Goal: Use online tool/utility: Use online tool/utility

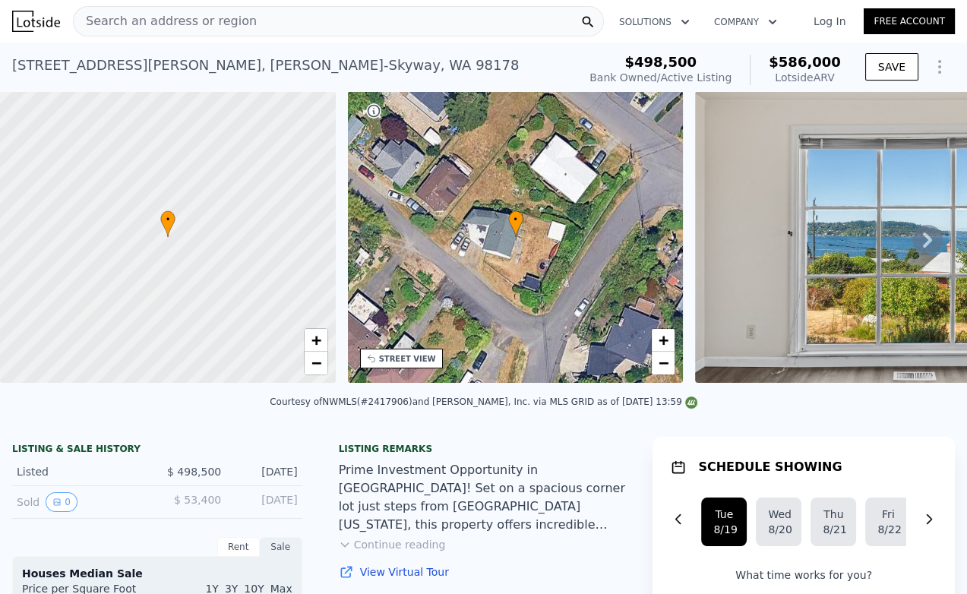
click at [290, 21] on div "Search an address or region" at bounding box center [338, 21] width 531 height 30
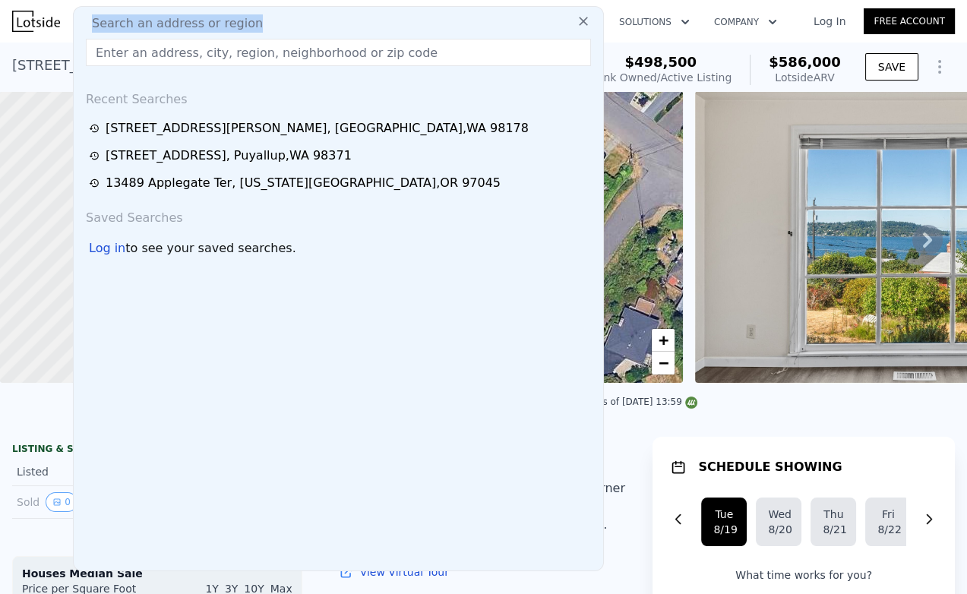
click at [290, 21] on div "Search an address or region" at bounding box center [338, 23] width 517 height 18
drag, startPoint x: 292, startPoint y: 22, endPoint x: 235, endPoint y: 55, distance: 65.4
click at [235, 55] on input "text" at bounding box center [338, 52] width 505 height 27
paste input "[STREET_ADDRESS]"
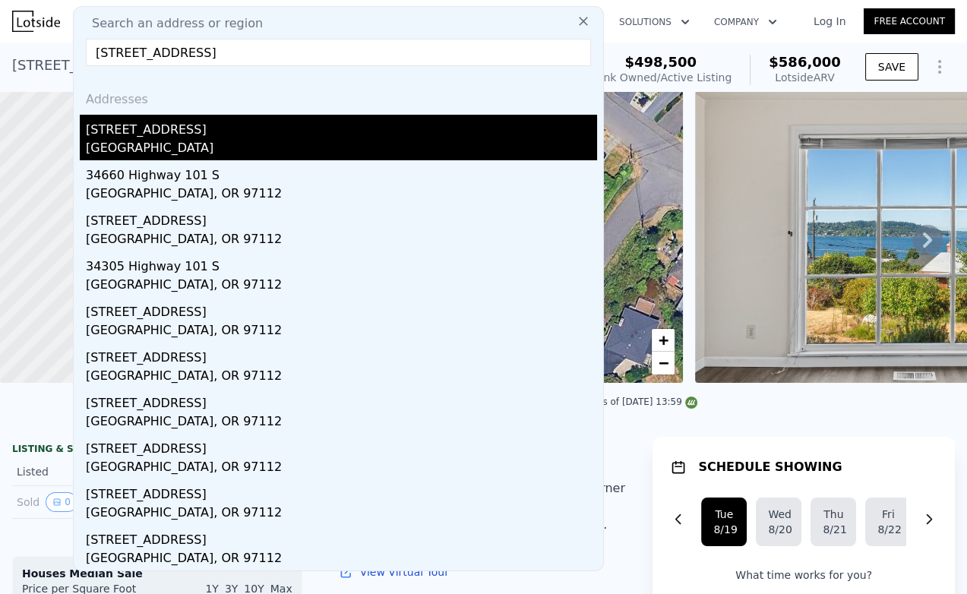
type input "[STREET_ADDRESS]"
click at [264, 159] on div "[GEOGRAPHIC_DATA]" at bounding box center [341, 149] width 511 height 21
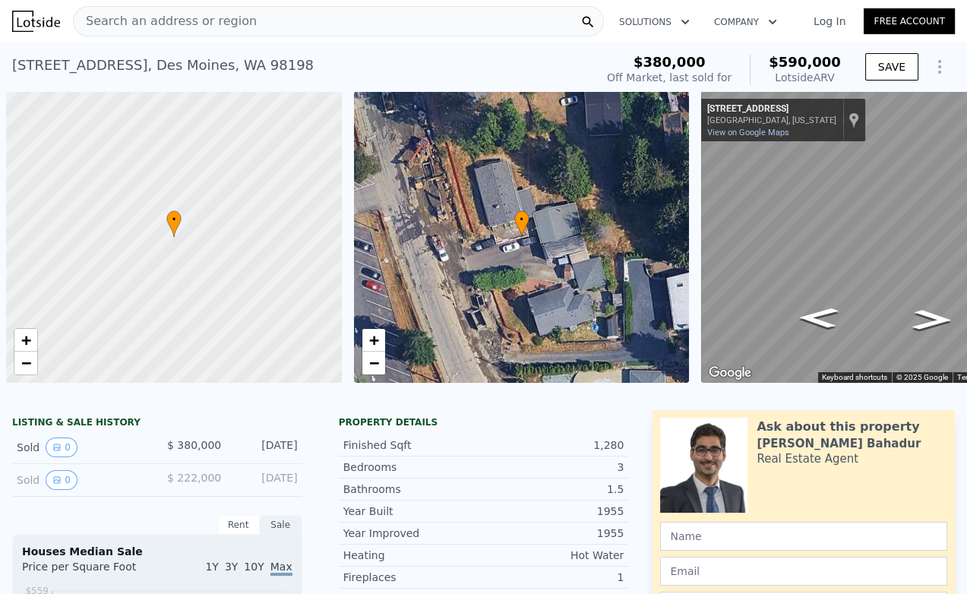
scroll to position [0, 6]
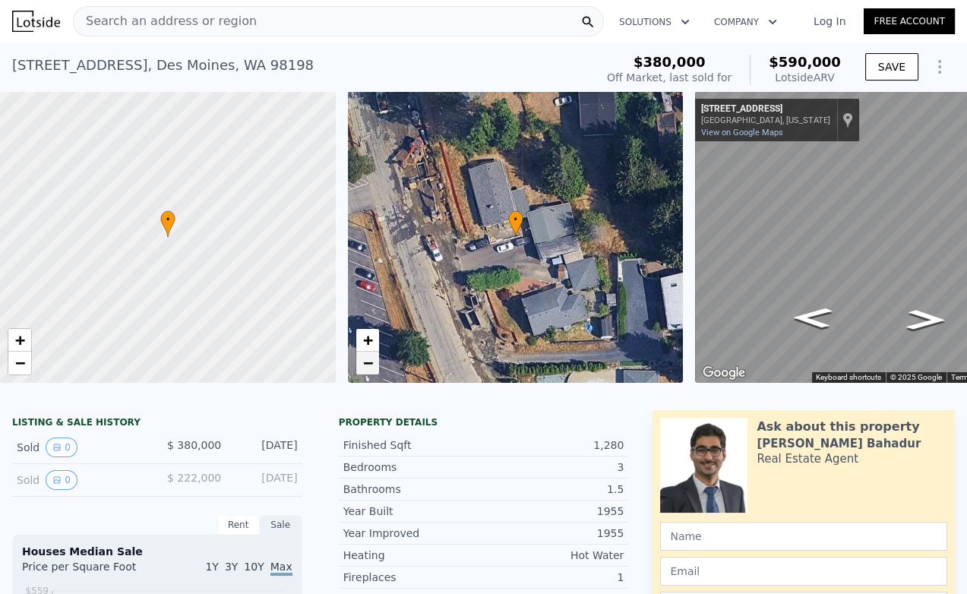
click at [369, 370] on span "−" at bounding box center [367, 362] width 10 height 19
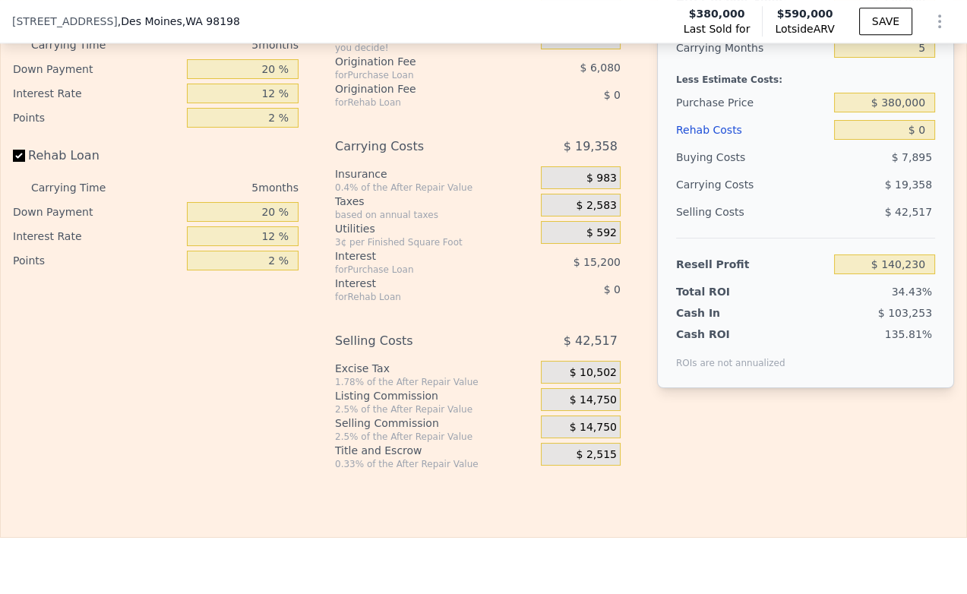
scroll to position [1761, 0]
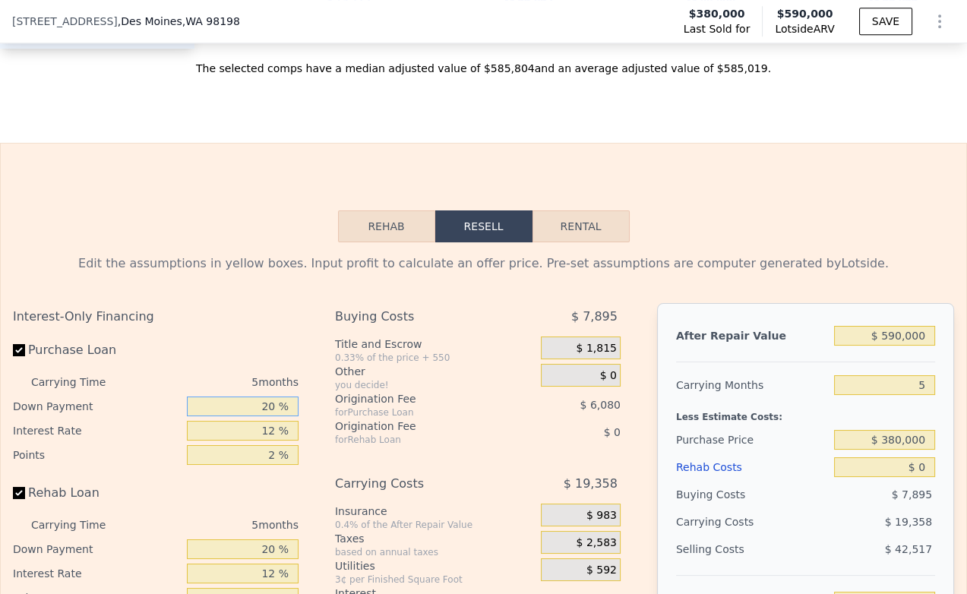
click at [261, 416] on input "20 %" at bounding box center [243, 406] width 112 height 20
type input "10 %"
type input "$ 137,570"
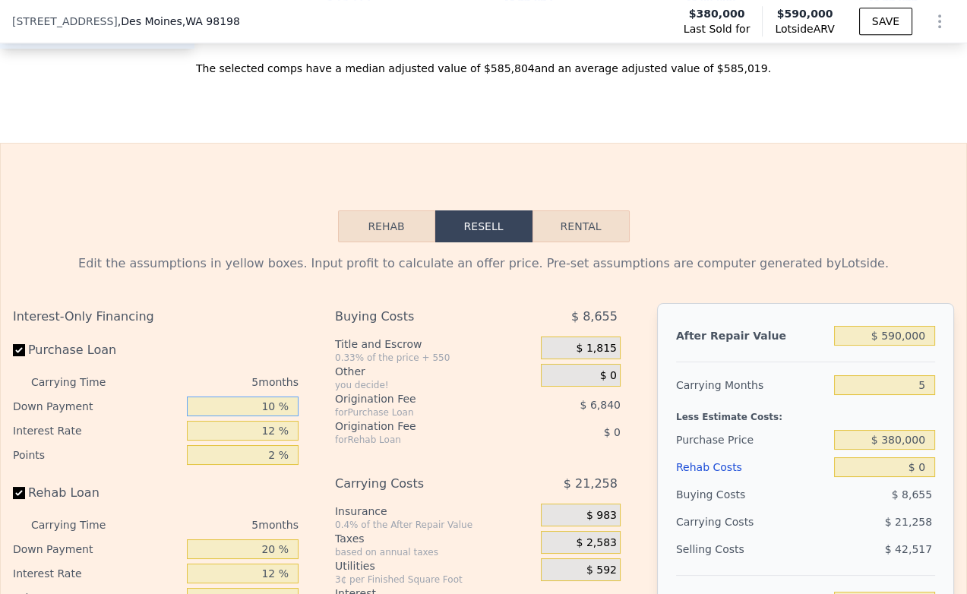
type input "10 %"
click at [255, 441] on input "12 %" at bounding box center [243, 431] width 112 height 20
type input "9 %"
type input "$ 141,845"
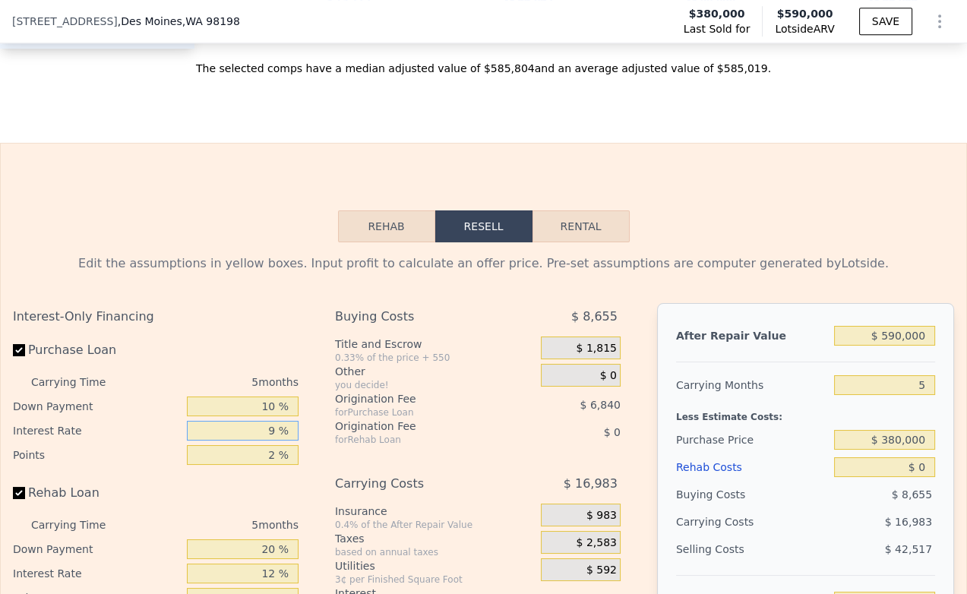
type input "9 %"
click at [260, 467] on div "2 %" at bounding box center [243, 455] width 112 height 24
click at [260, 465] on input "2 %" at bounding box center [243, 455] width 112 height 20
type input "1.5 %"
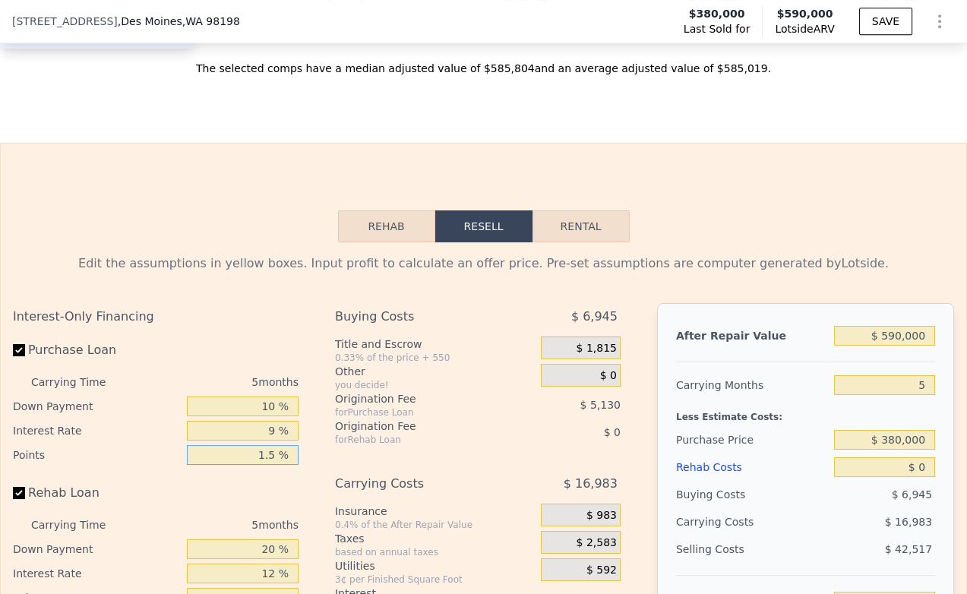
type input "$ 143,555"
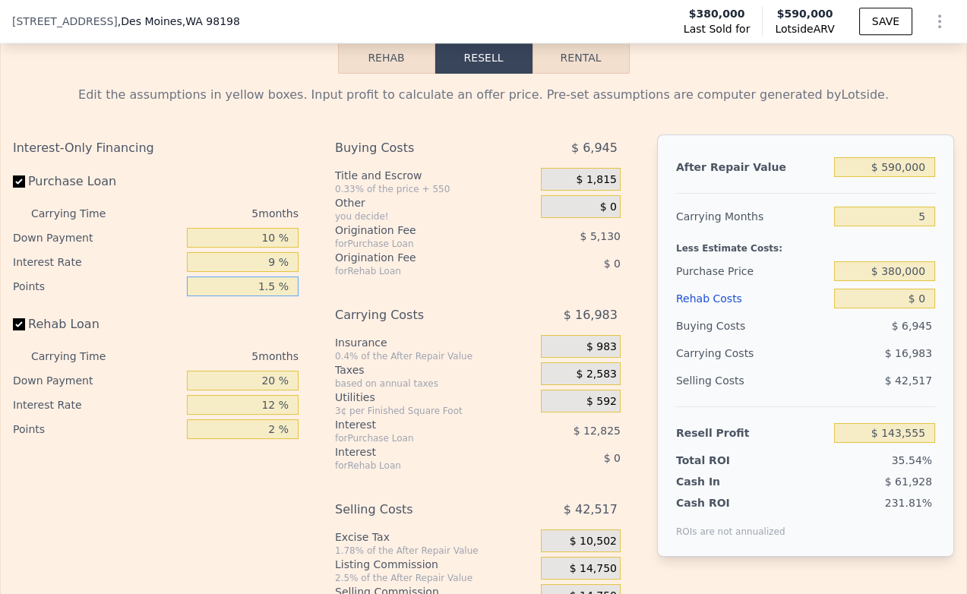
type input "1.5 %"
click at [265, 390] on input "20 %" at bounding box center [243, 381] width 112 height 20
type input "10 %"
click at [257, 415] on input "12 %" at bounding box center [243, 405] width 112 height 20
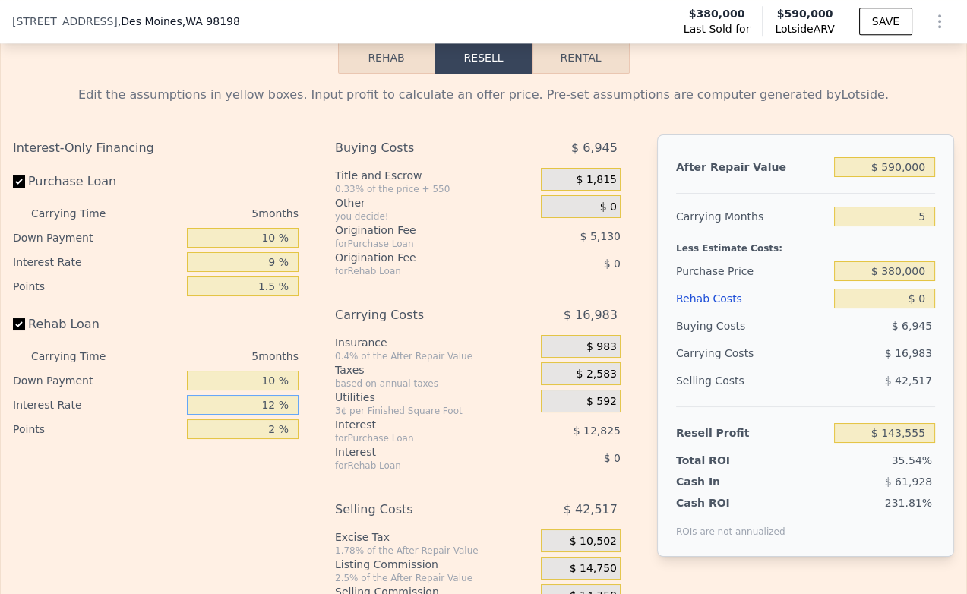
click at [257, 415] on input "12 %" at bounding box center [243, 405] width 112 height 20
type input "9 %"
click at [264, 439] on input "2 %" at bounding box center [243, 429] width 112 height 20
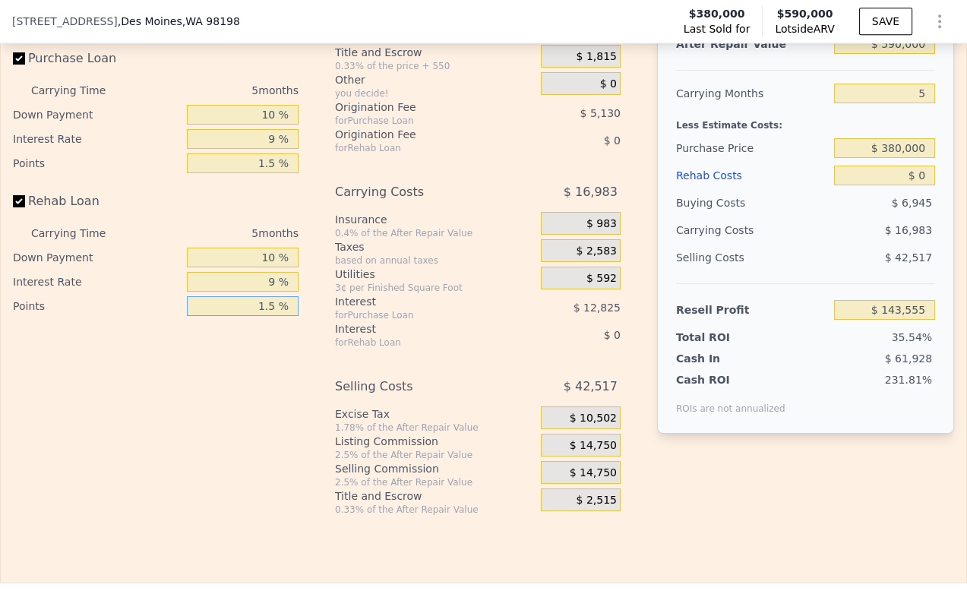
scroll to position [2099, 0]
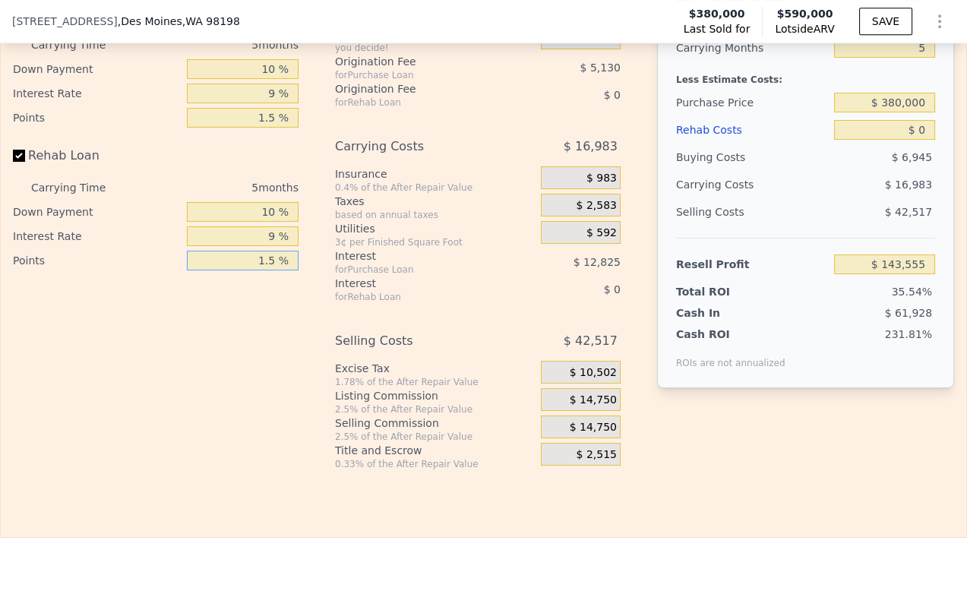
type input "1.5 %"
click at [573, 407] on span "$ 14,750" at bounding box center [593, 400] width 47 height 14
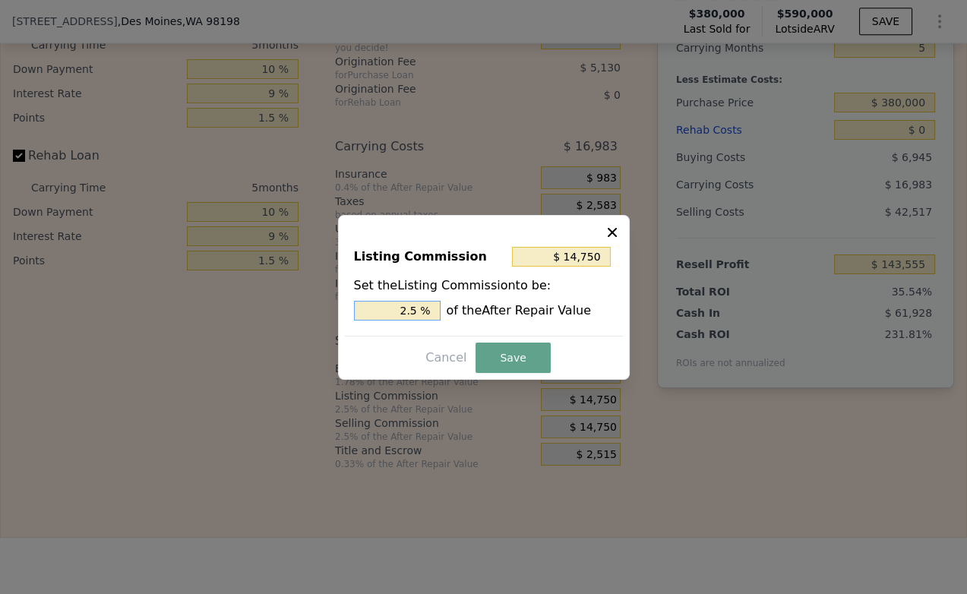
drag, startPoint x: 409, startPoint y: 307, endPoint x: 393, endPoint y: 308, distance: 15.3
click at [393, 308] on input "2.5 %" at bounding box center [397, 311] width 87 height 20
type input "$ 8,850"
type input "1.5 %"
click at [529, 363] on button "Save" at bounding box center [512, 358] width 74 height 30
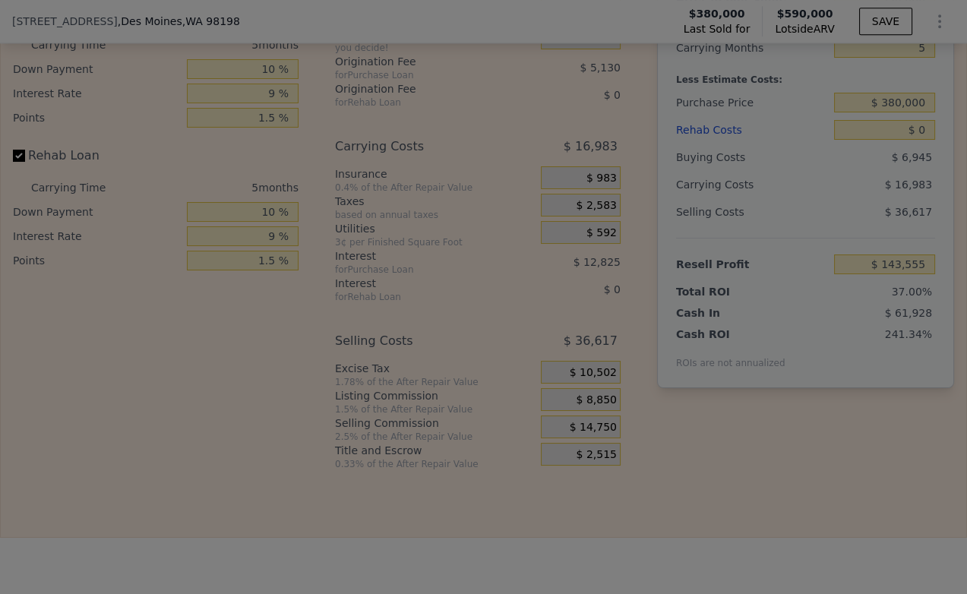
type input "$ 149,455"
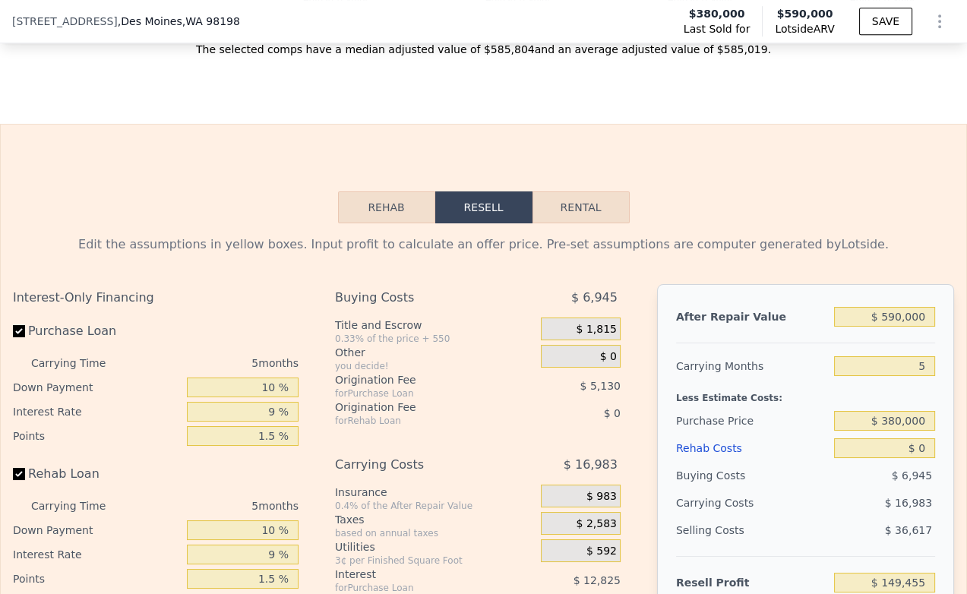
scroll to position [1761, 0]
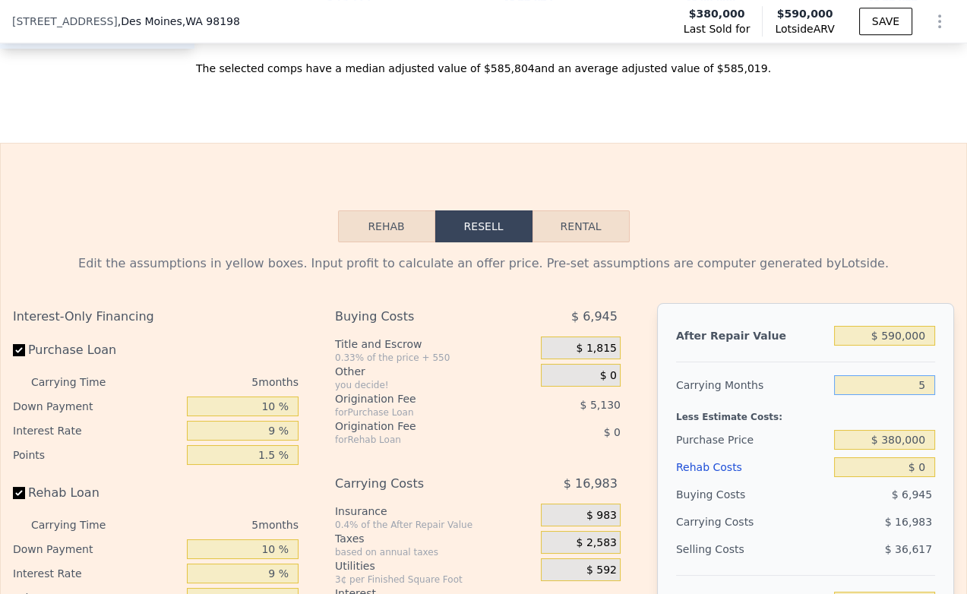
drag, startPoint x: 911, startPoint y: 407, endPoint x: 892, endPoint y: 409, distance: 19.8
click at [892, 395] on input "5" at bounding box center [884, 385] width 101 height 20
type input "4"
type input "$ 152,851"
type input "4"
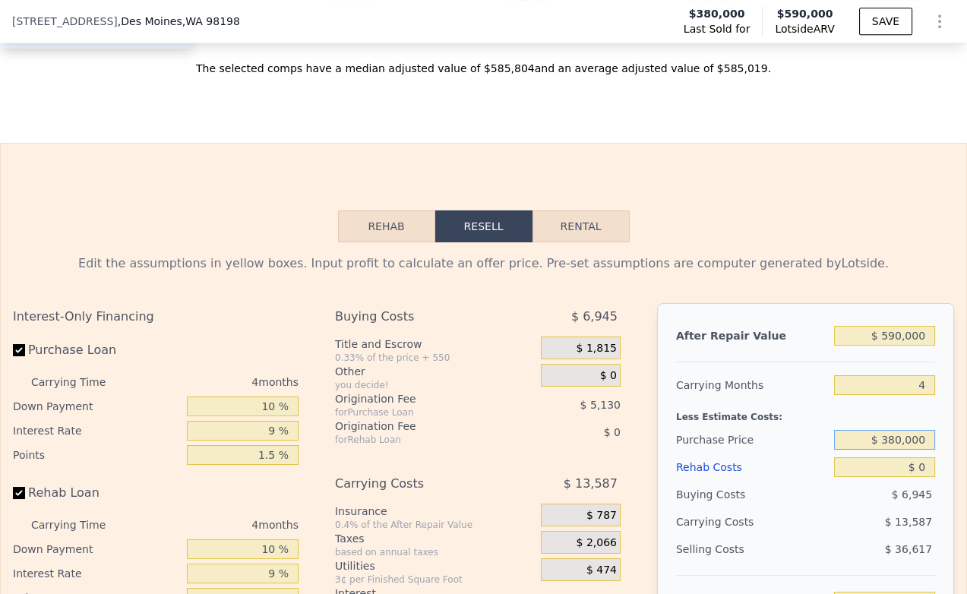
click at [893, 450] on input "$ 380,000" at bounding box center [884, 440] width 101 height 20
type input "$ 425,000"
click at [834, 477] on input "$ 0" at bounding box center [884, 467] width 101 height 20
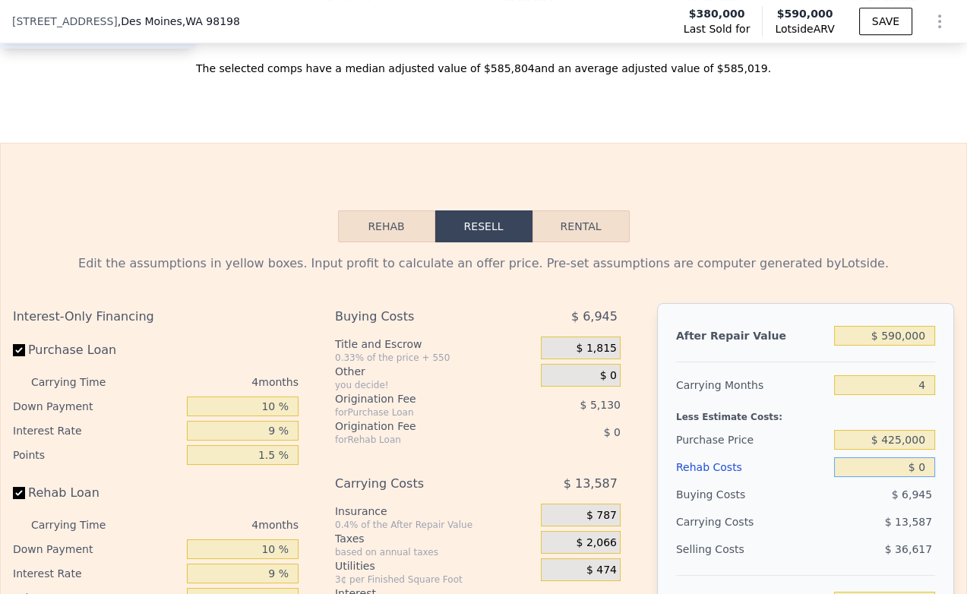
type input "$ 105,877"
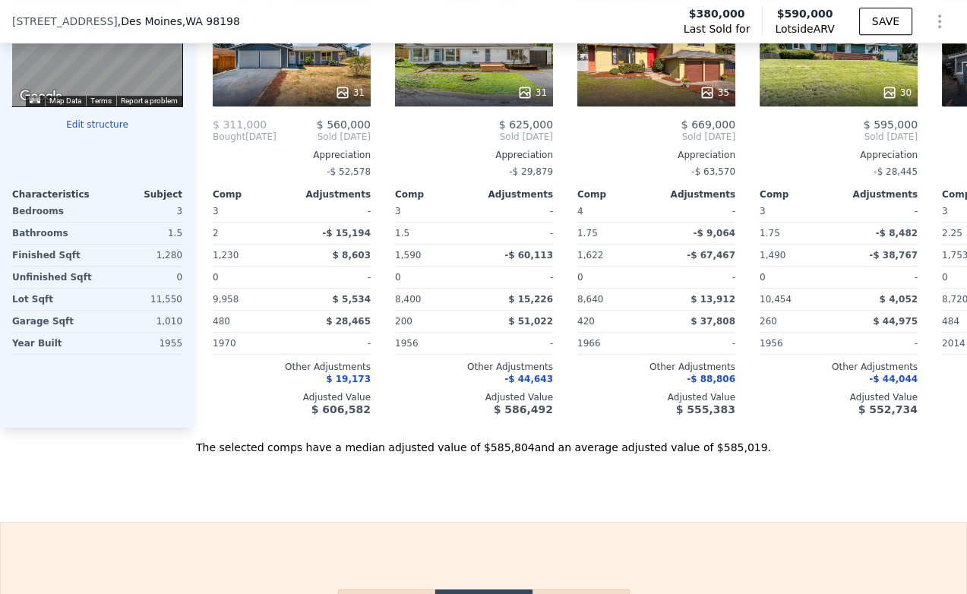
scroll to position [1255, 0]
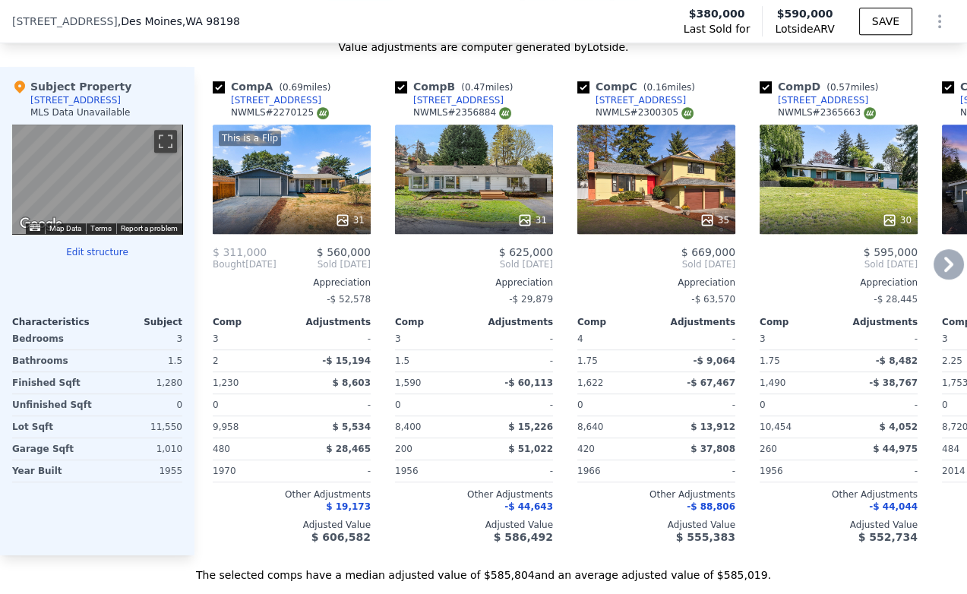
click at [933, 275] on icon at bounding box center [948, 264] width 30 height 30
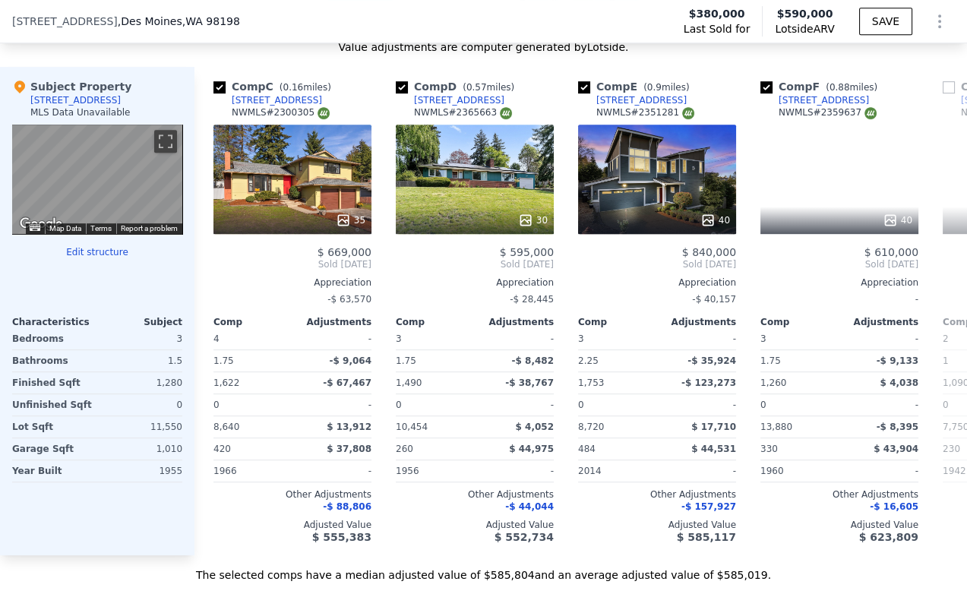
scroll to position [0, 365]
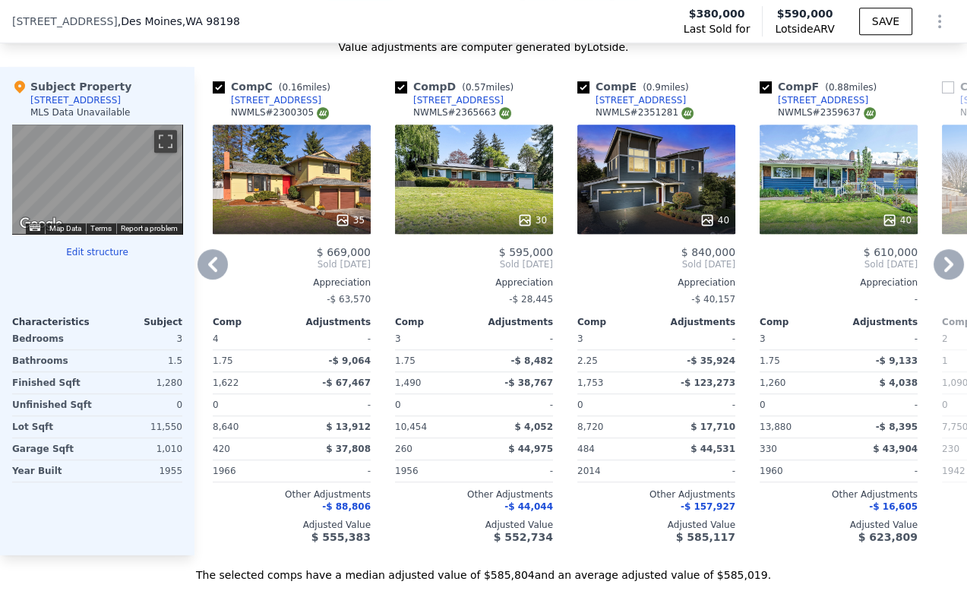
click at [933, 275] on icon at bounding box center [948, 264] width 30 height 30
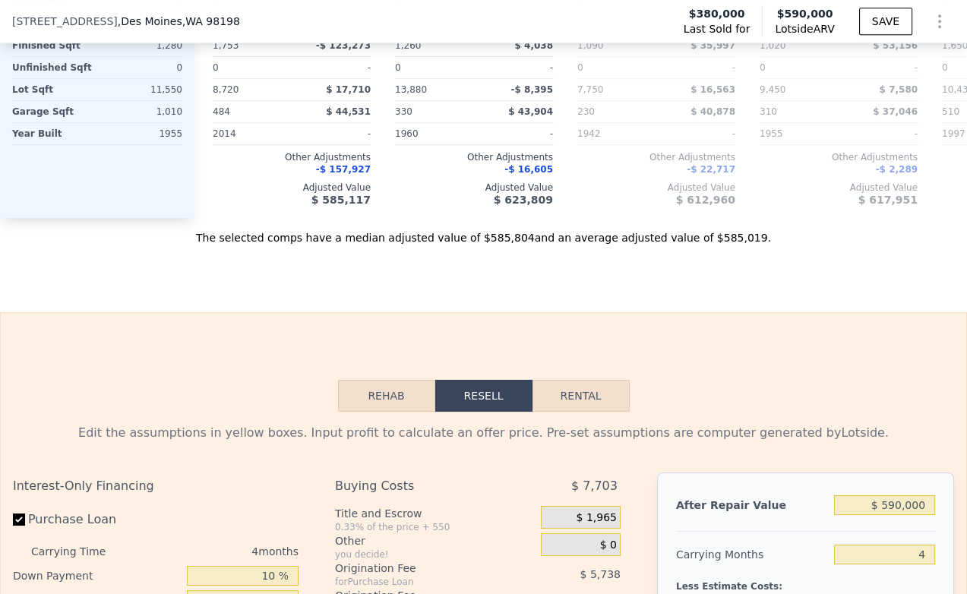
scroll to position [1761, 0]
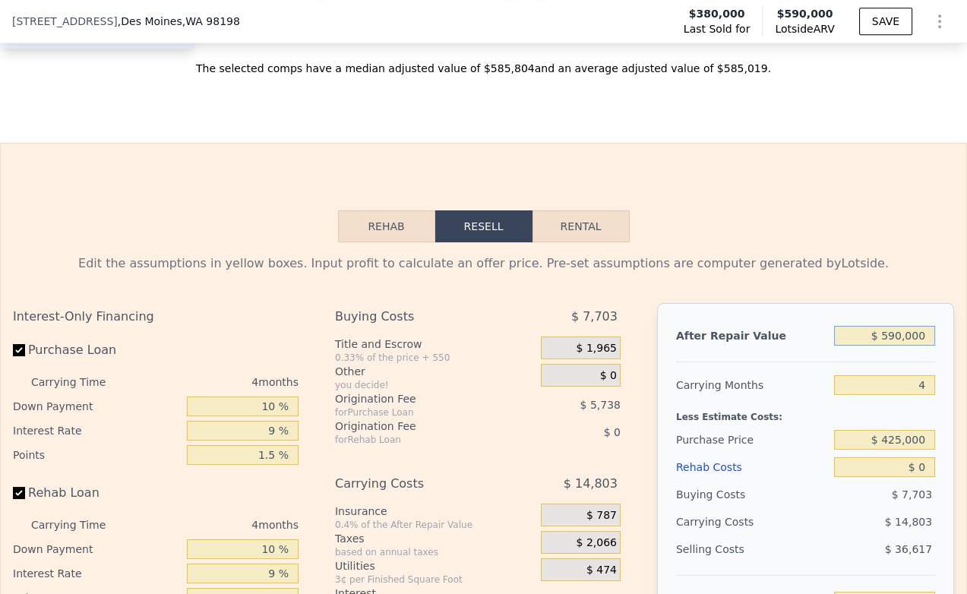
click at [893, 346] on input "$ 590,000" at bounding box center [884, 336] width 101 height 20
type input "$ 61,000"
type input "-$ 447,263"
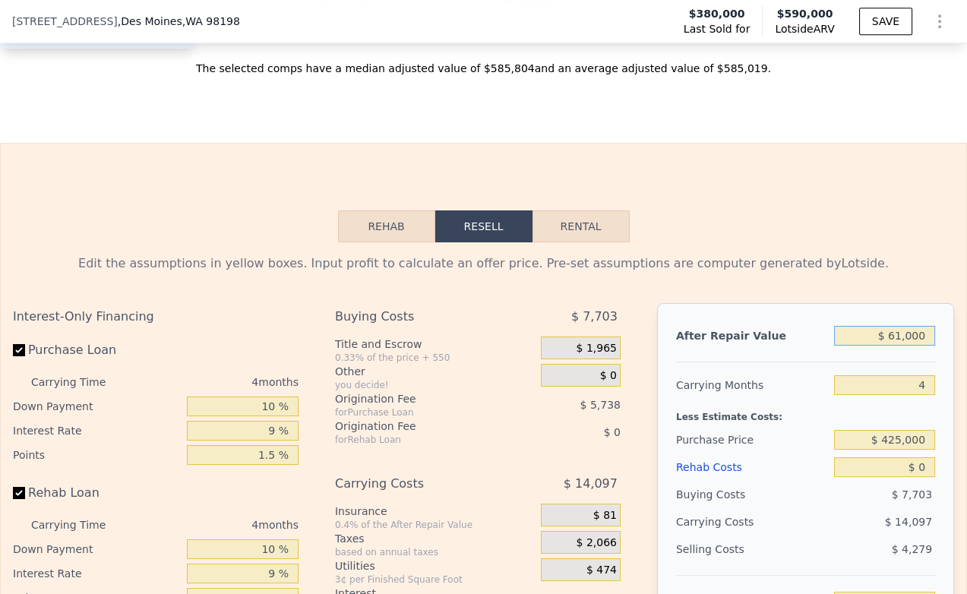
type input "$ 610,000"
type input "$ 124,629"
type input "$ 610,000"
click at [837, 395] on input "4" at bounding box center [884, 385] width 101 height 20
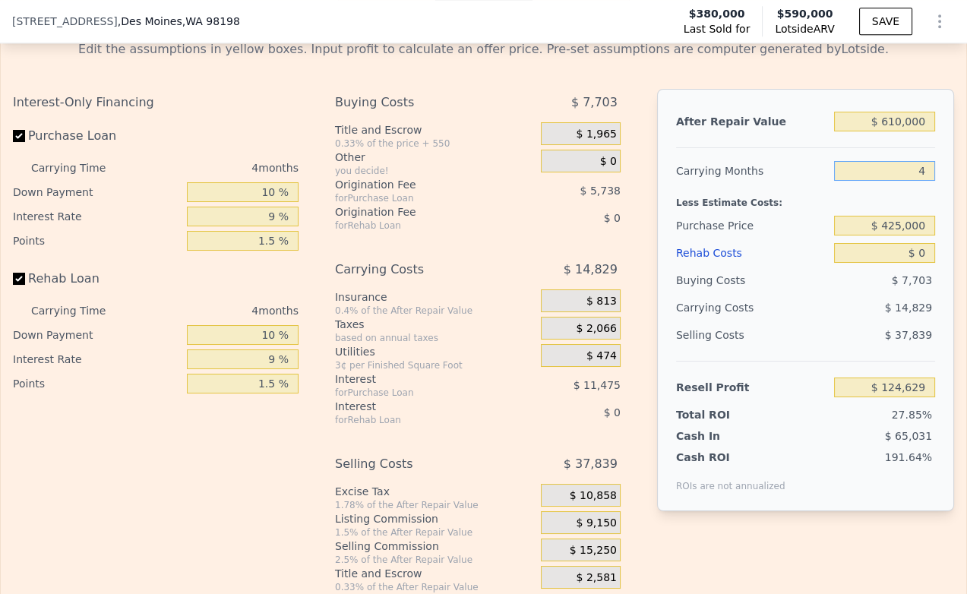
scroll to position [1930, 0]
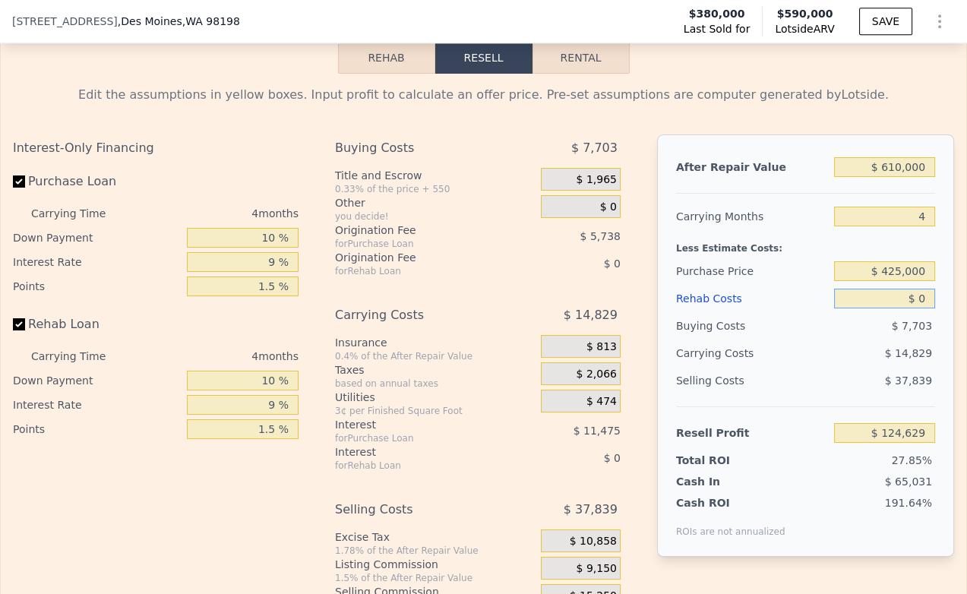
drag, startPoint x: 900, startPoint y: 321, endPoint x: 888, endPoint y: 321, distance: 12.2
click at [888, 308] on input "$ 0" at bounding box center [884, 299] width 101 height 20
type input "$ 60,000"
type input "$ 62,199"
type input "$ 60,000"
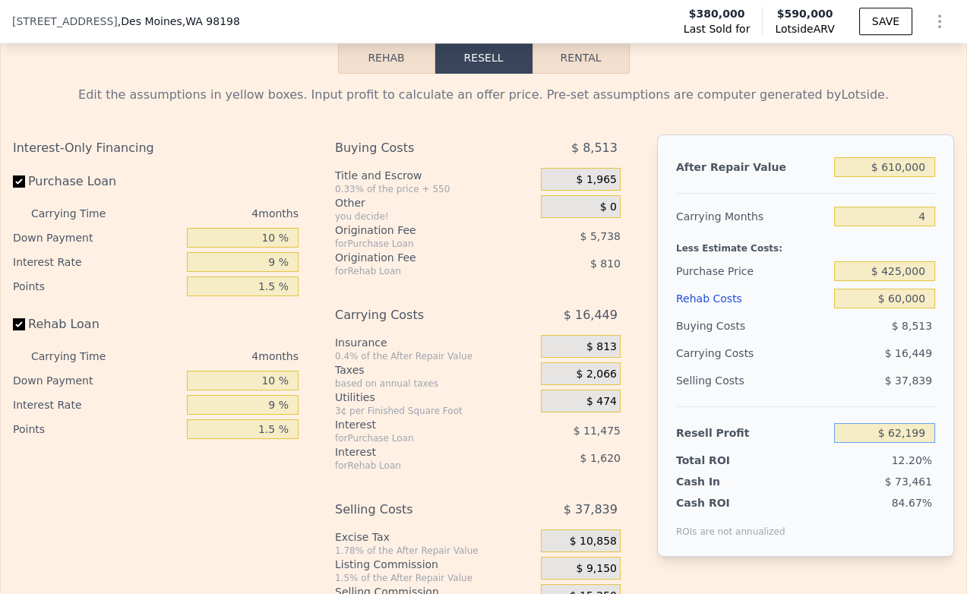
click at [834, 443] on input "$ 62,199" at bounding box center [884, 433] width 101 height 20
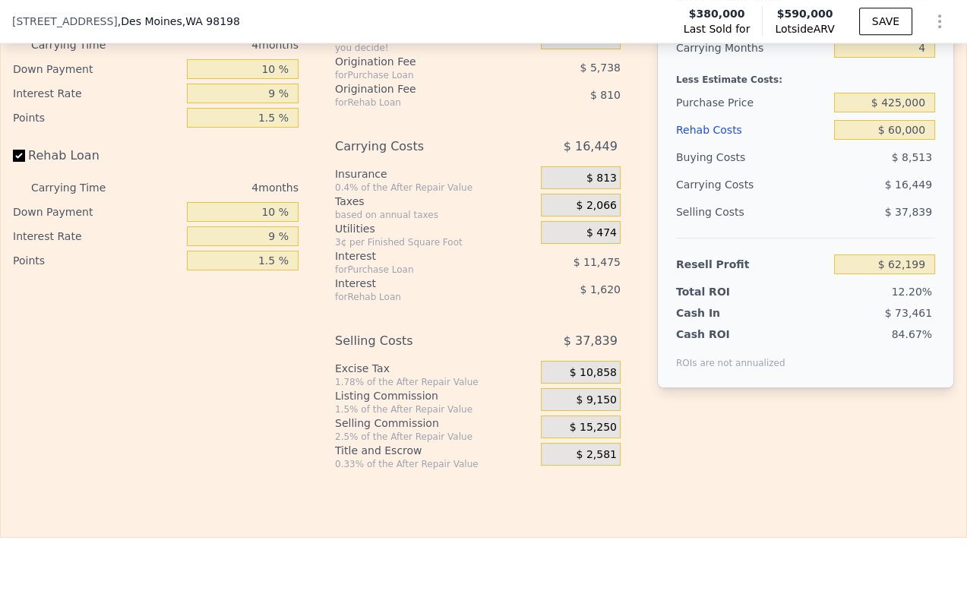
click at [577, 407] on span "$ 9,150" at bounding box center [596, 400] width 40 height 14
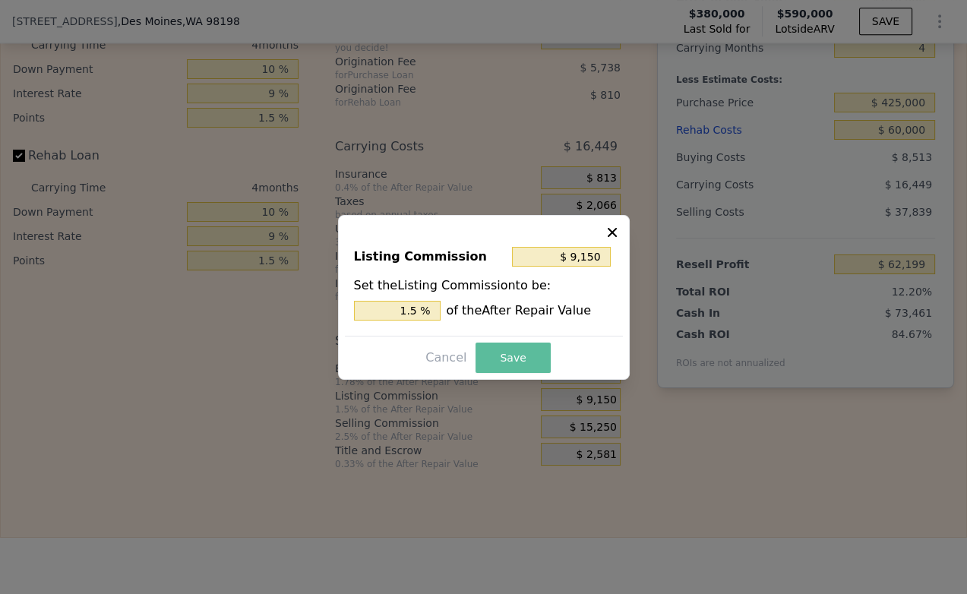
click at [510, 362] on button "Save" at bounding box center [512, 358] width 74 height 30
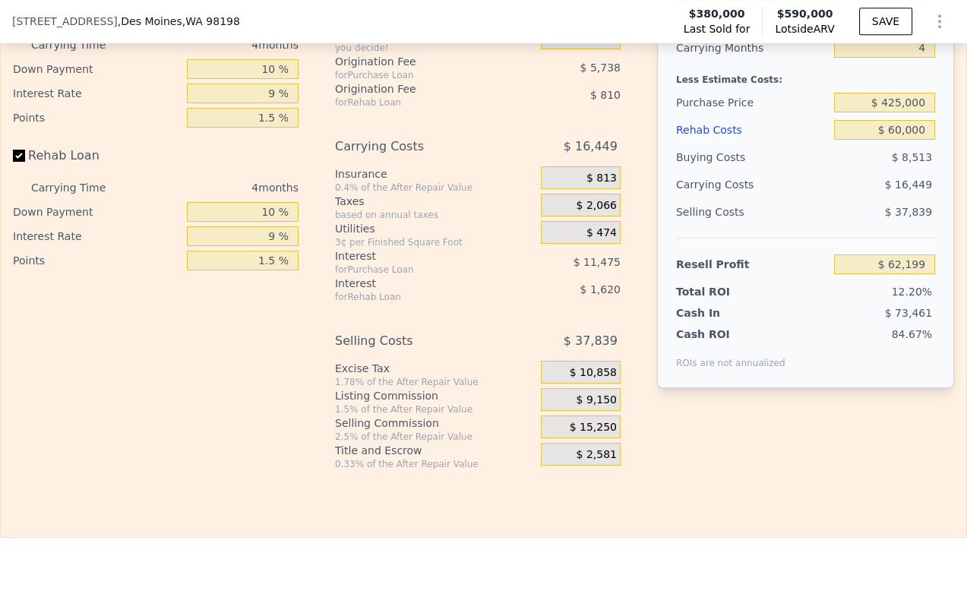
scroll to position [1930, 0]
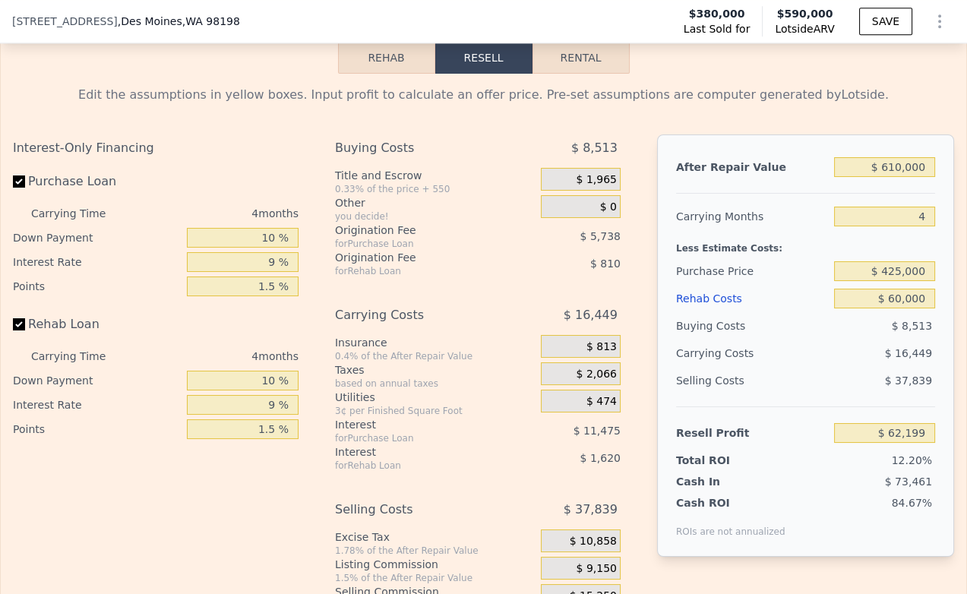
click at [779, 340] on div "Buying Costs" at bounding box center [752, 325] width 152 height 27
click at [893, 281] on input "$ 425,000" at bounding box center [884, 271] width 101 height 20
type input "$ 350,000"
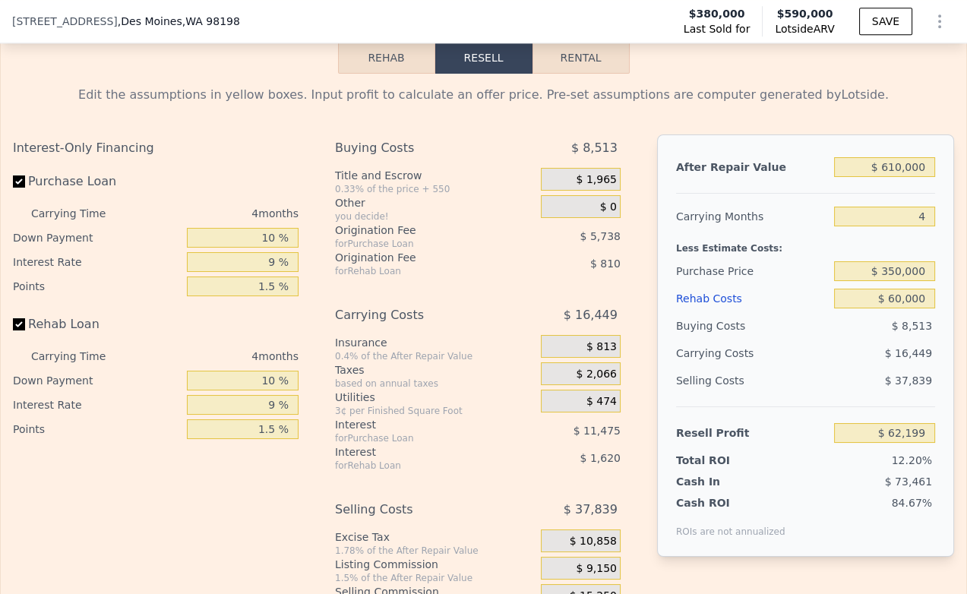
click at [785, 394] on div "Selling Costs" at bounding box center [752, 380] width 152 height 27
type input "$ 140,485"
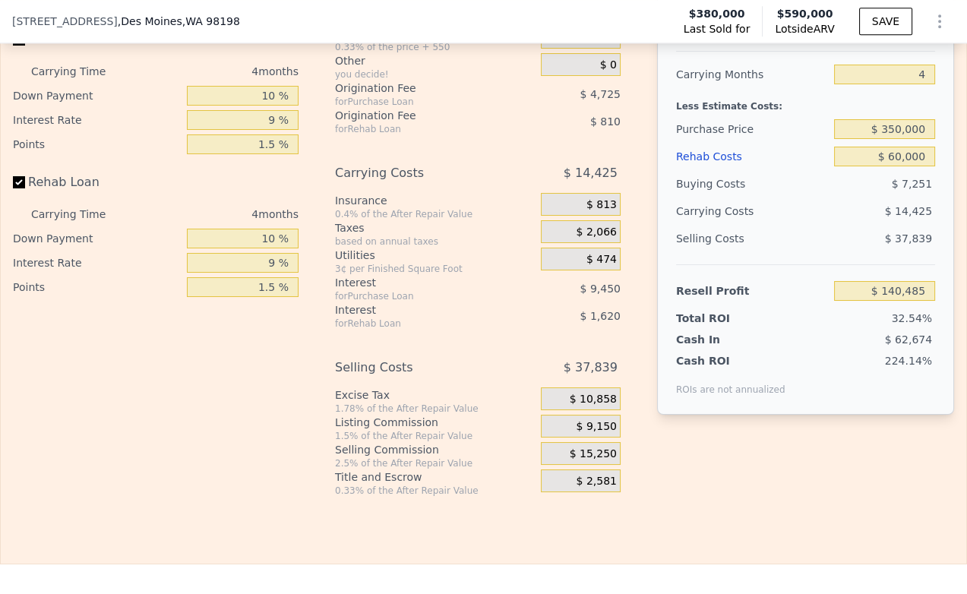
scroll to position [2099, 0]
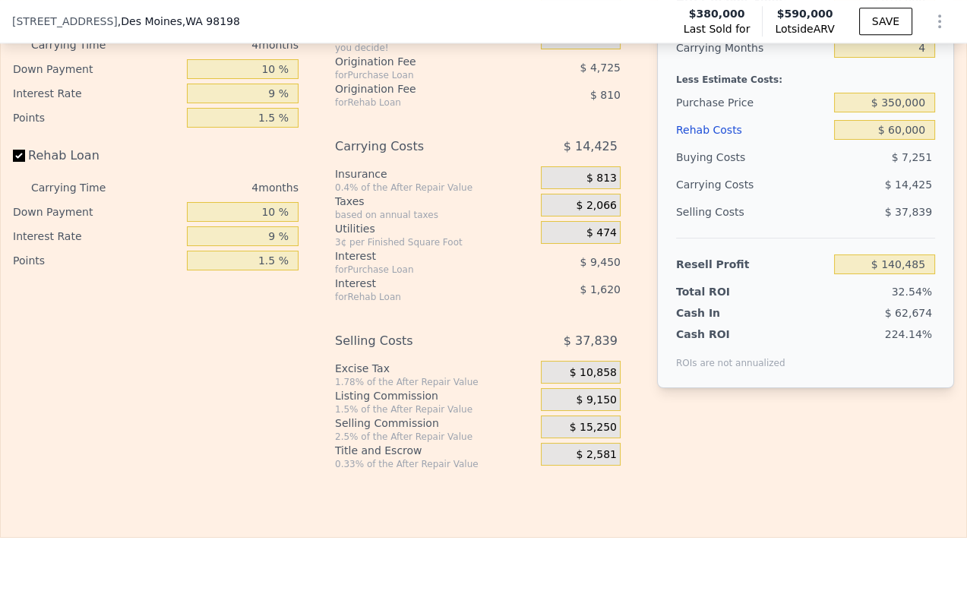
click at [553, 411] on div "$ 9,150" at bounding box center [581, 399] width 80 height 23
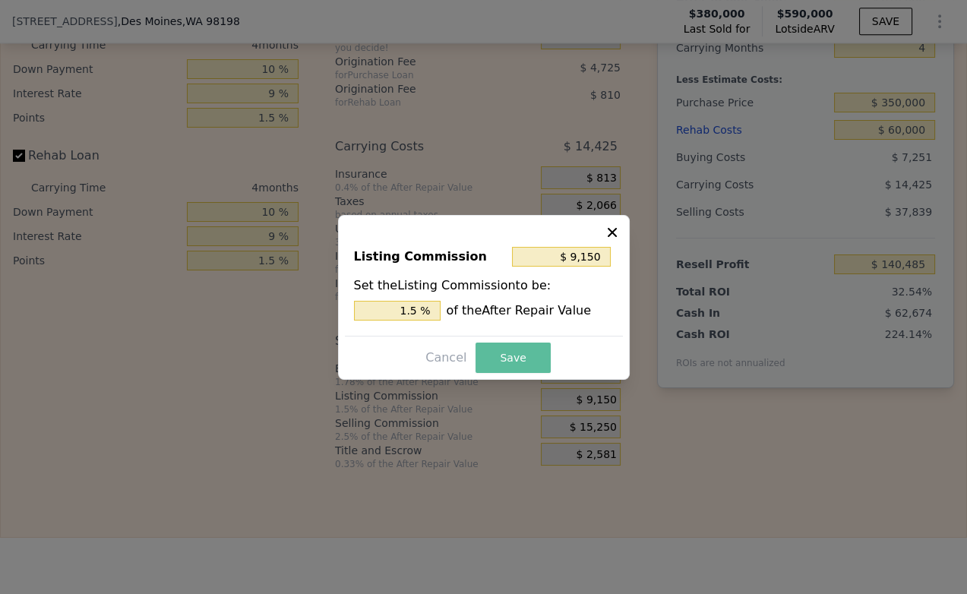
click at [502, 364] on button "Save" at bounding box center [512, 358] width 74 height 30
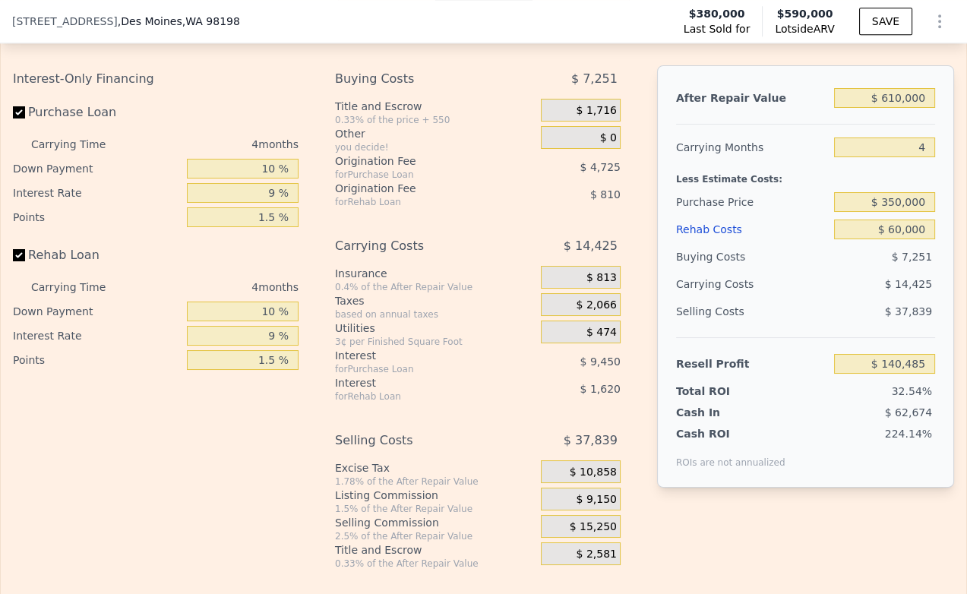
scroll to position [1930, 0]
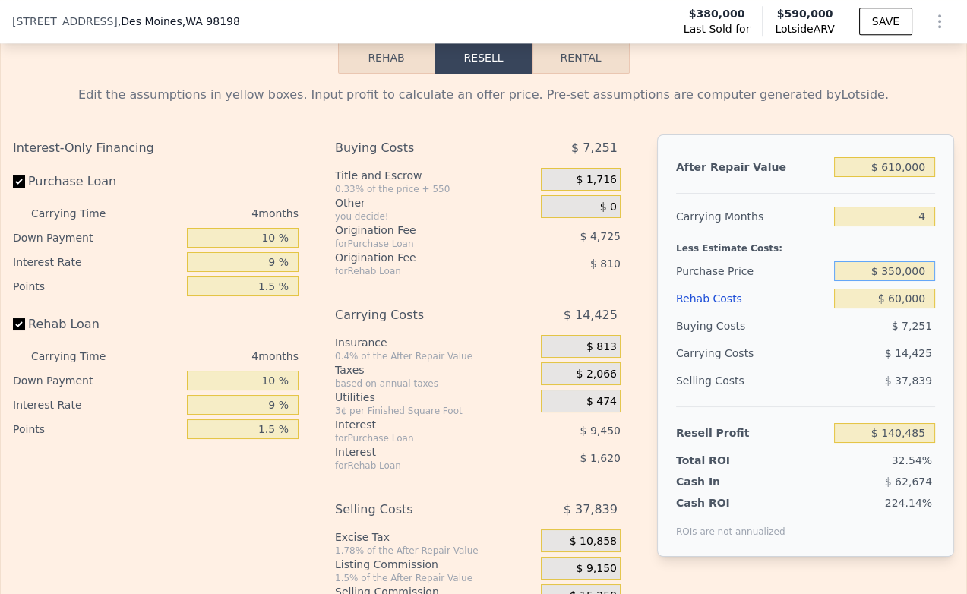
drag, startPoint x: 892, startPoint y: 289, endPoint x: 882, endPoint y: 291, distance: 10.0
click at [882, 281] on input "$ 350,000" at bounding box center [884, 271] width 101 height 20
type input "$ 300,000"
click at [791, 340] on div "Buying Costs" at bounding box center [752, 325] width 152 height 27
type input "$ 192,679"
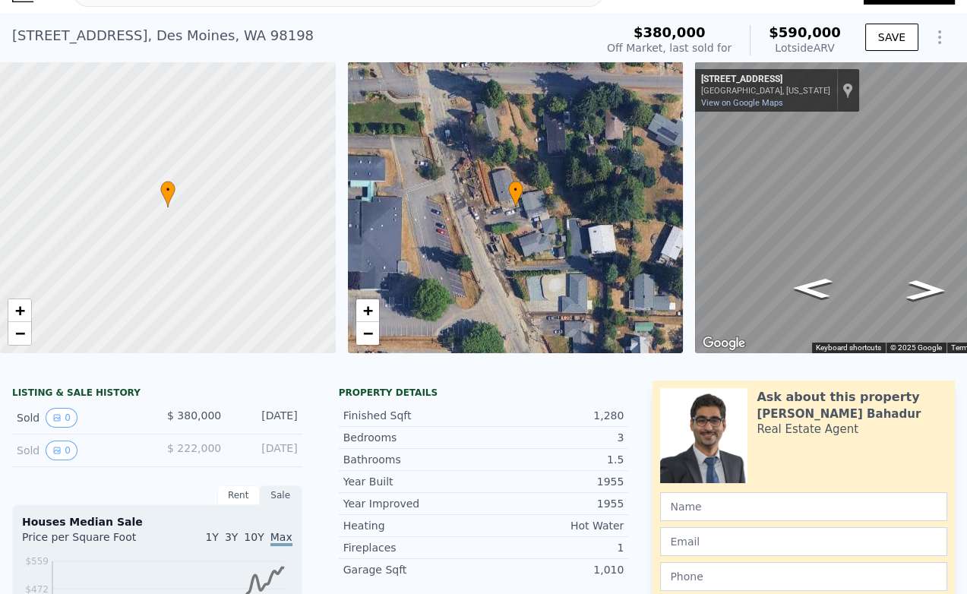
scroll to position [5, 0]
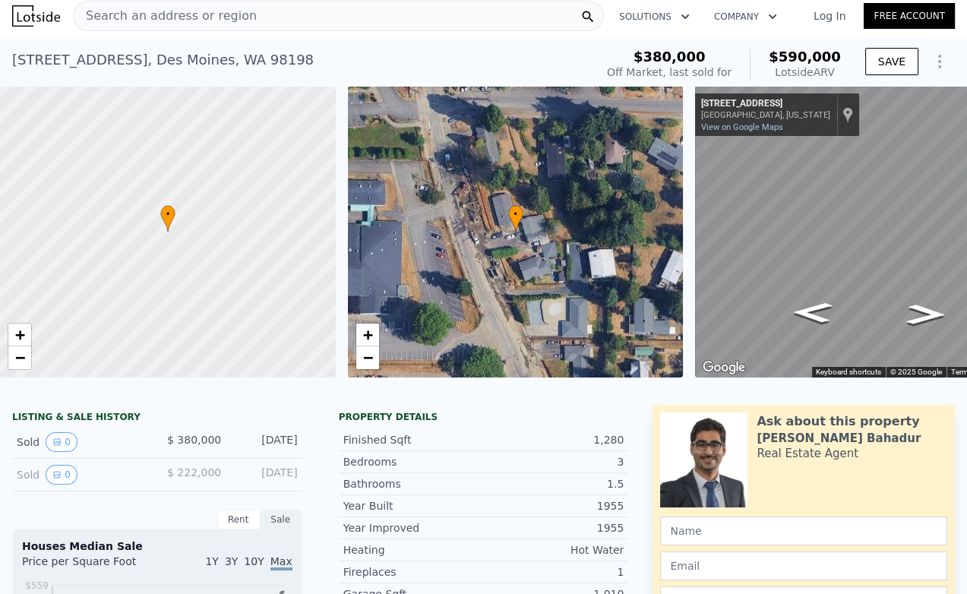
click at [285, 12] on div "Search an address or region" at bounding box center [338, 16] width 531 height 30
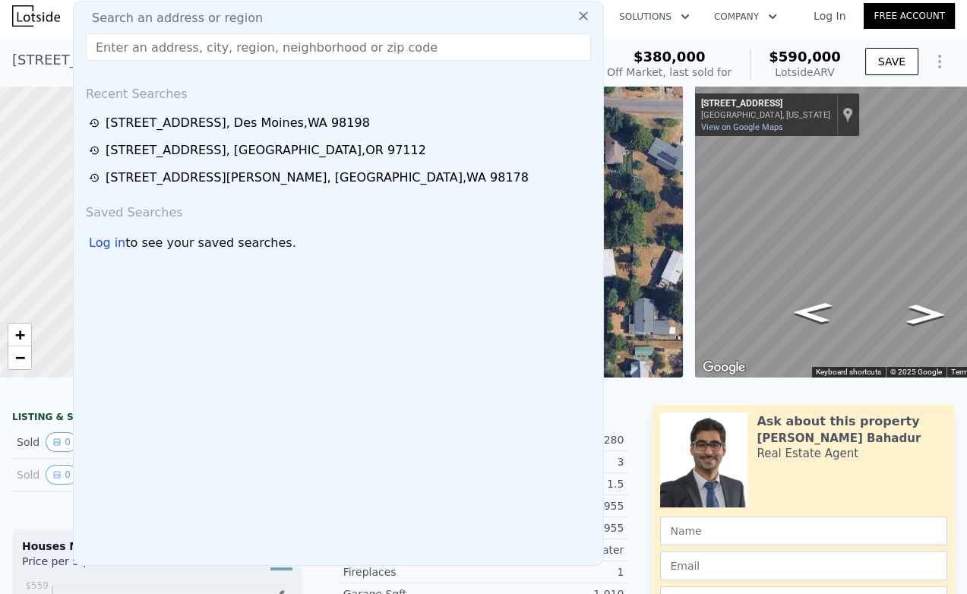
type input "$ 590,000"
type input "5"
type input "$ 0"
type input "$ 140,230"
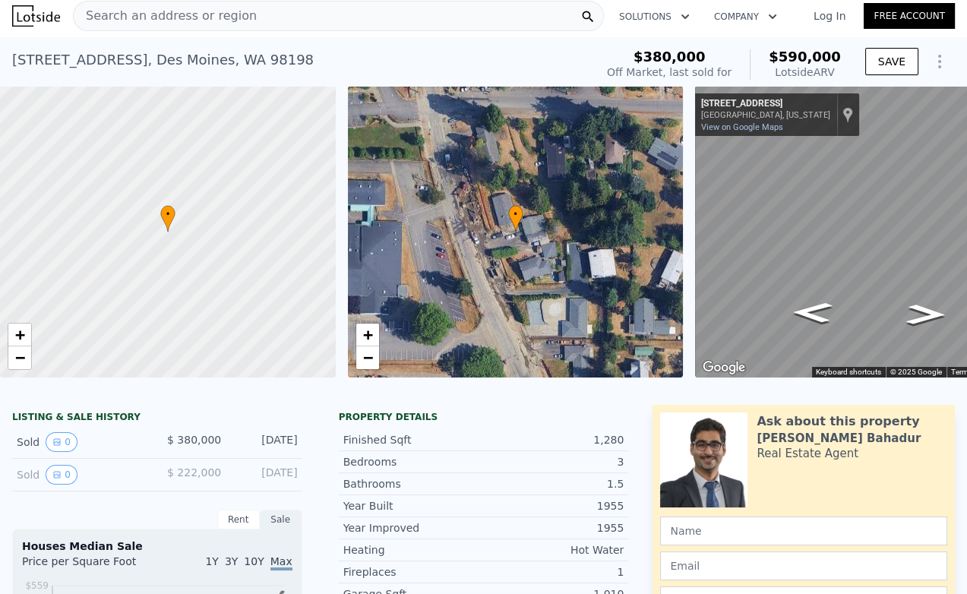
click at [630, 45] on div "$380,000 Off Market, last sold for $590,000 Lotside ARV" at bounding box center [724, 64] width 246 height 43
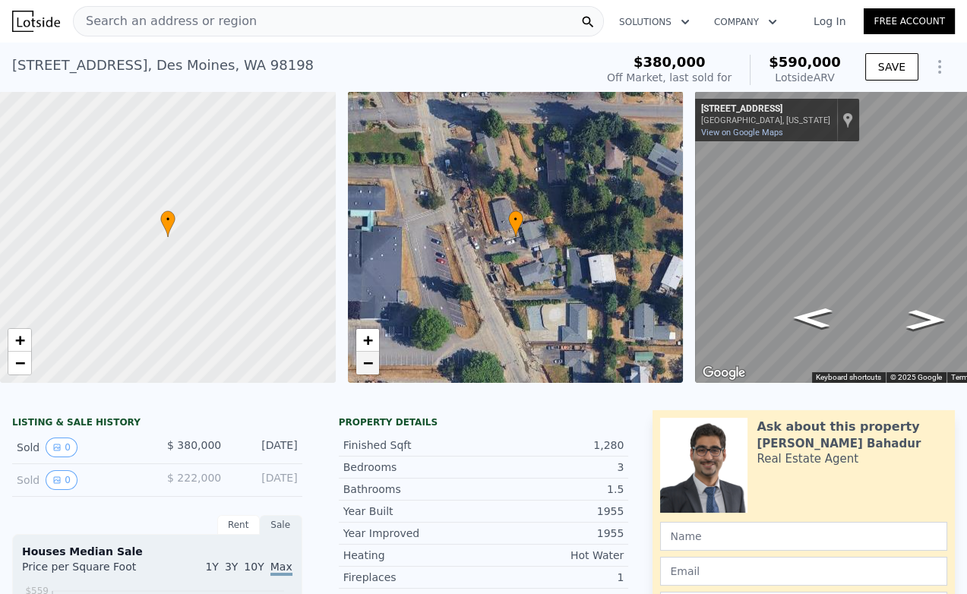
click at [358, 369] on link "−" at bounding box center [367, 363] width 23 height 23
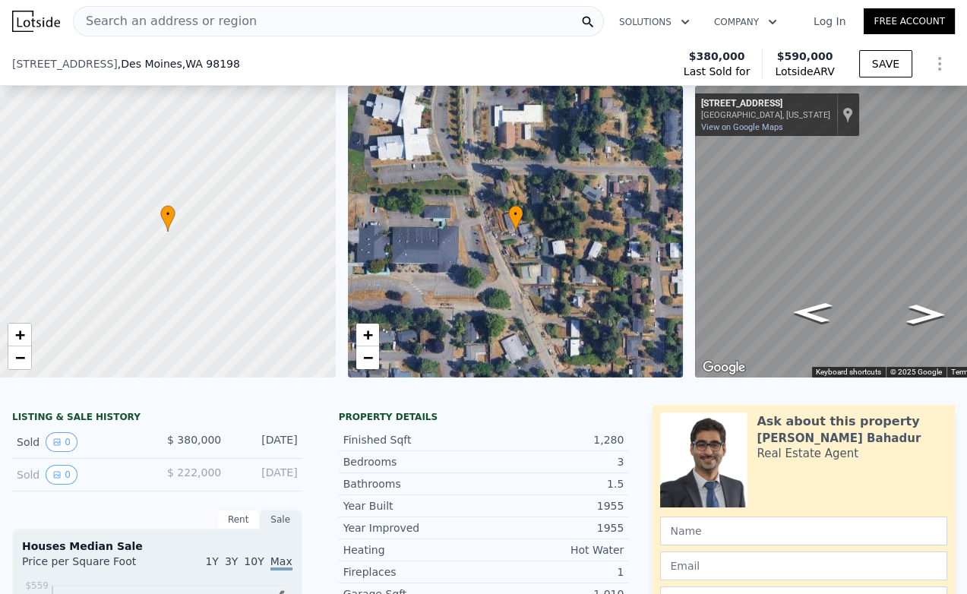
scroll to position [163, 0]
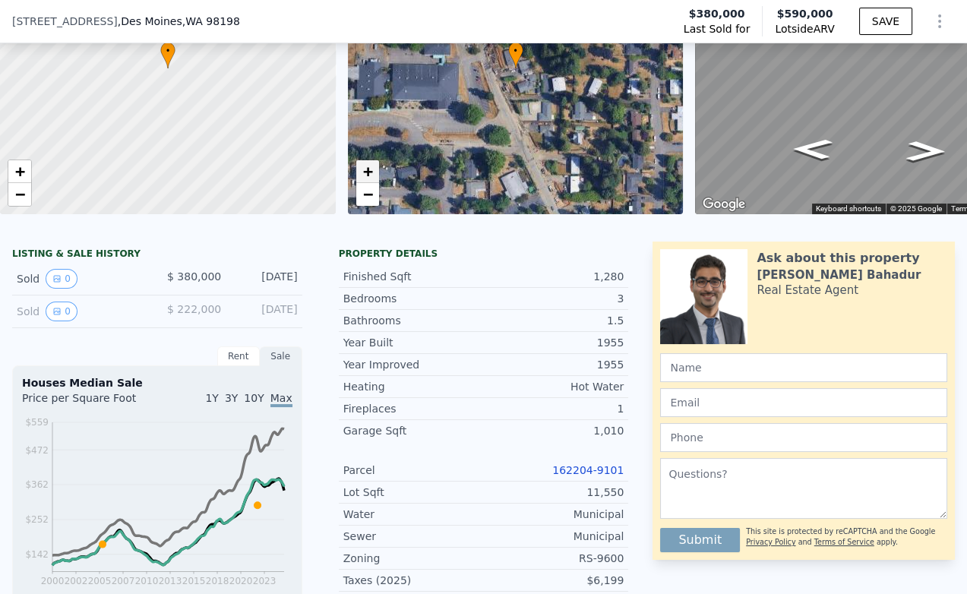
click at [366, 169] on span "+" at bounding box center [367, 171] width 10 height 19
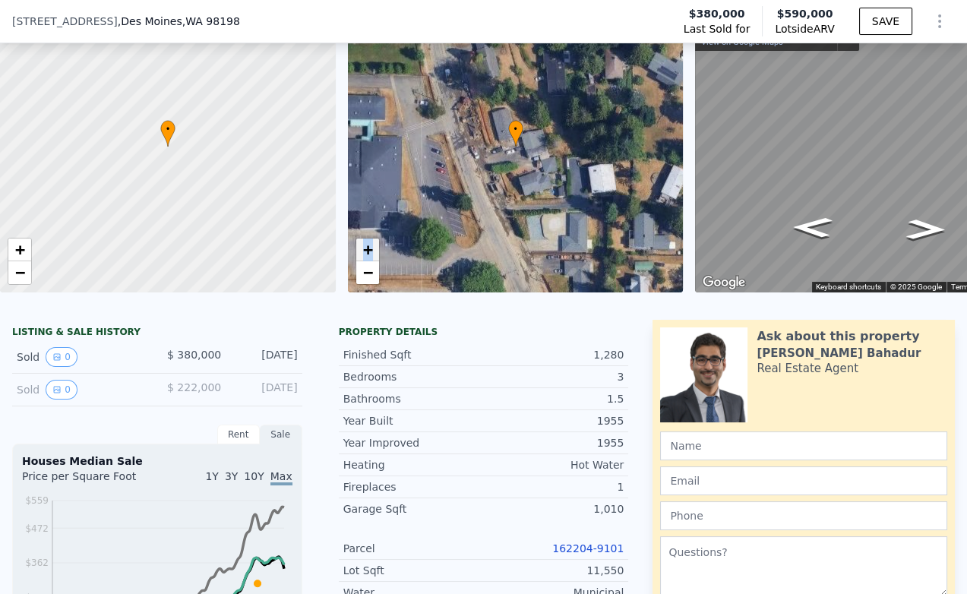
click at [366, 169] on div "• + −" at bounding box center [516, 147] width 336 height 292
click at [370, 245] on span "+" at bounding box center [367, 249] width 10 height 19
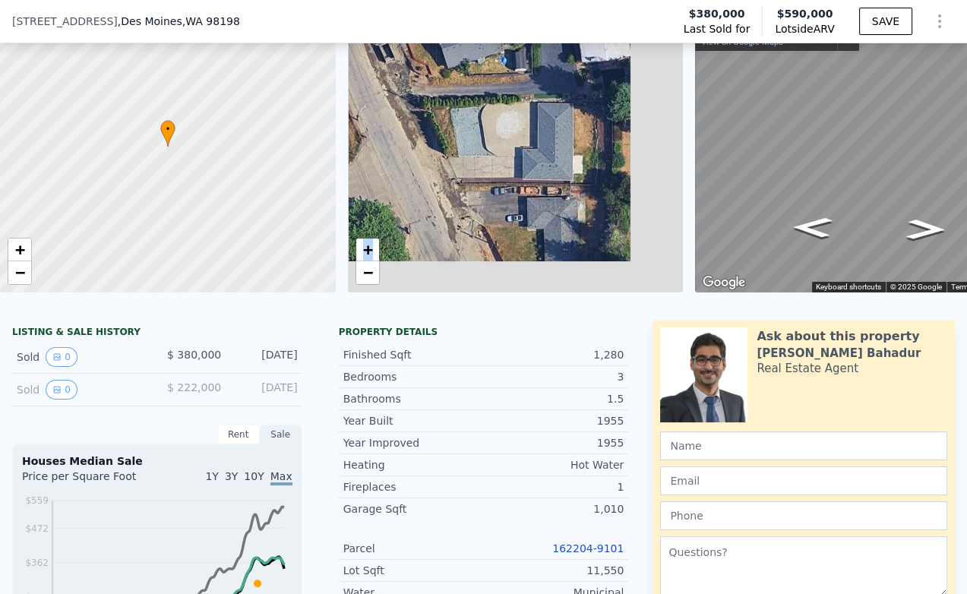
drag, startPoint x: 522, startPoint y: 215, endPoint x: 435, endPoint y: 25, distance: 208.7
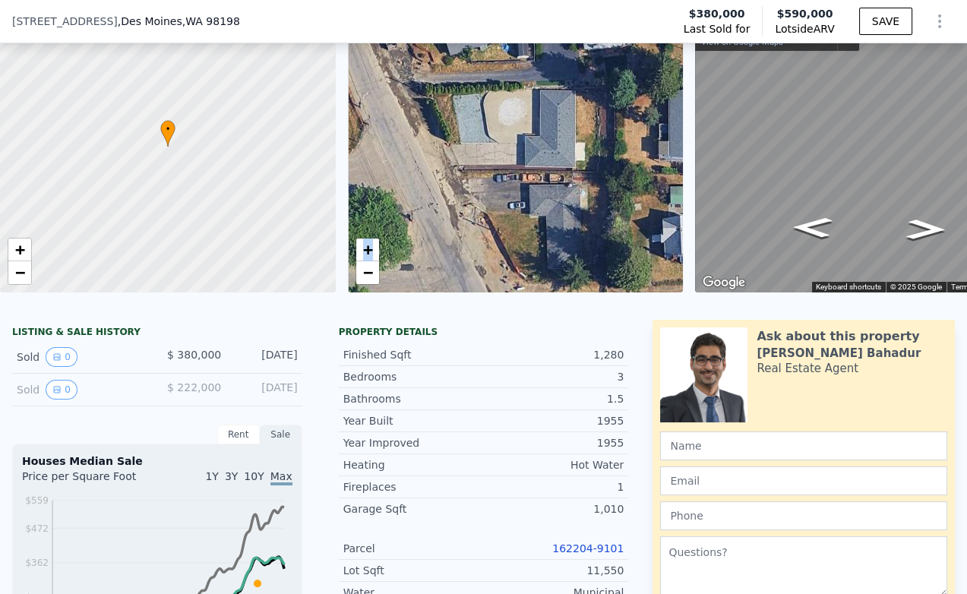
drag, startPoint x: 510, startPoint y: 150, endPoint x: 491, endPoint y: 70, distance: 82.9
click at [491, 70] on div "• + −" at bounding box center [516, 147] width 336 height 292
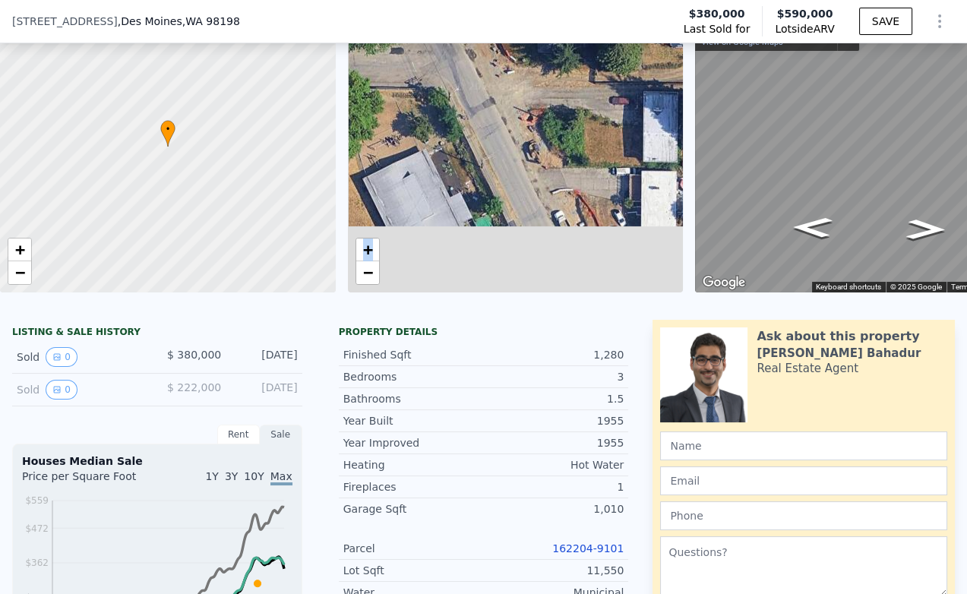
drag, startPoint x: 549, startPoint y: 229, endPoint x: 559, endPoint y: 93, distance: 136.3
click at [559, 93] on div "• + −" at bounding box center [516, 147] width 336 height 292
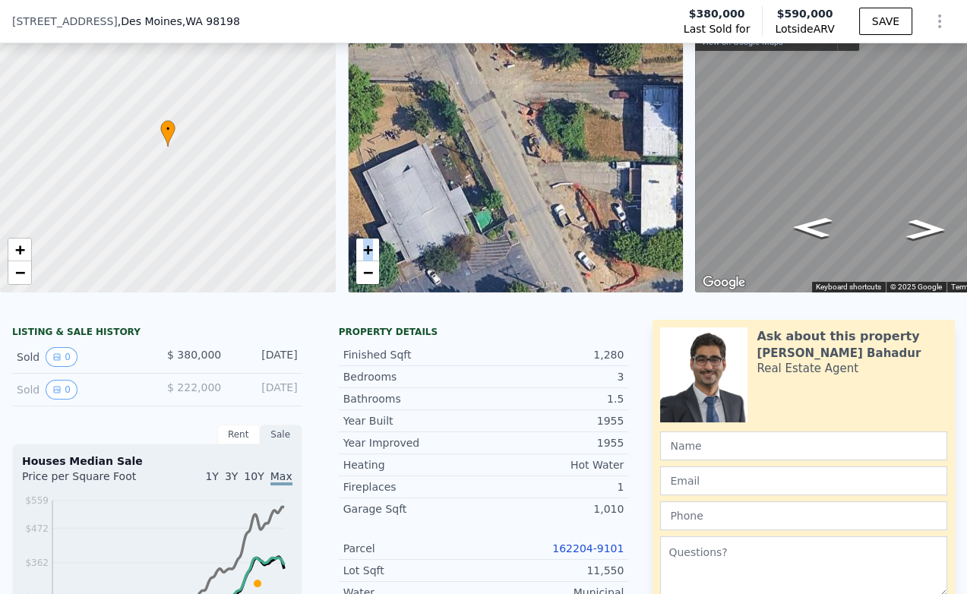
drag, startPoint x: 576, startPoint y: 181, endPoint x: 540, endPoint y: 84, distance: 102.9
click at [540, 84] on div "• + −" at bounding box center [516, 147] width 336 height 292
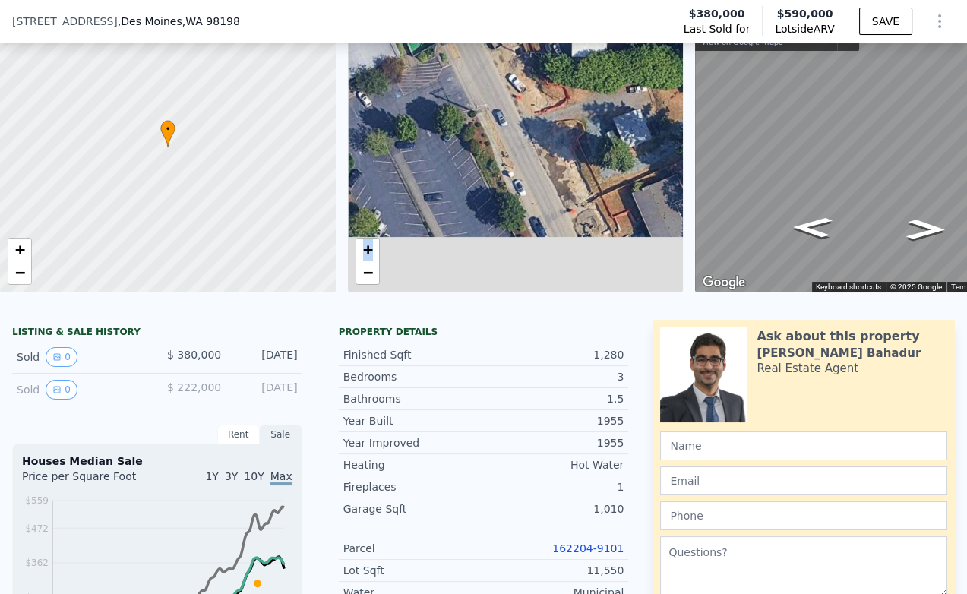
click at [539, 88] on div "• + −" at bounding box center [516, 147] width 336 height 292
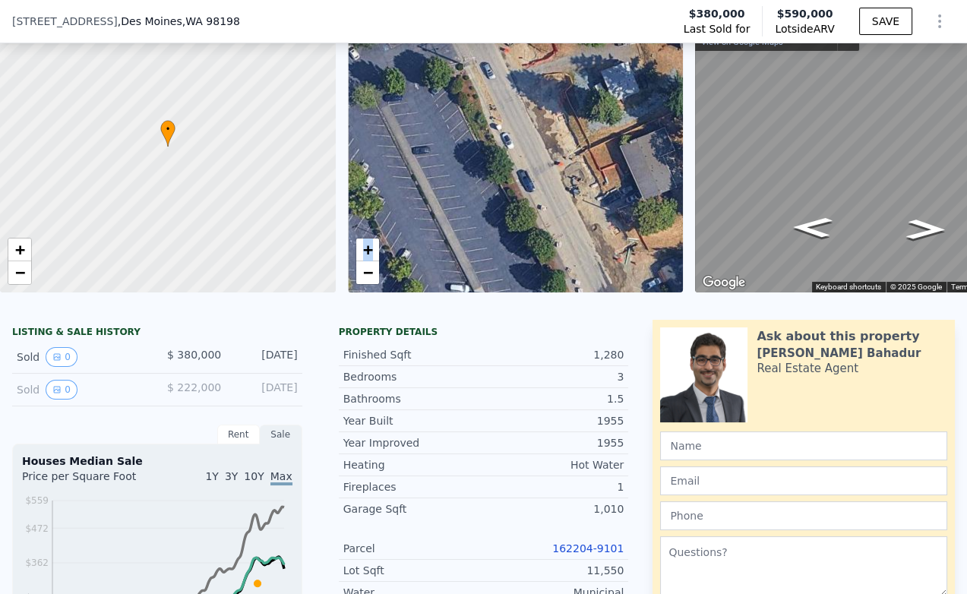
click at [572, 153] on div "• + −" at bounding box center [516, 147] width 336 height 292
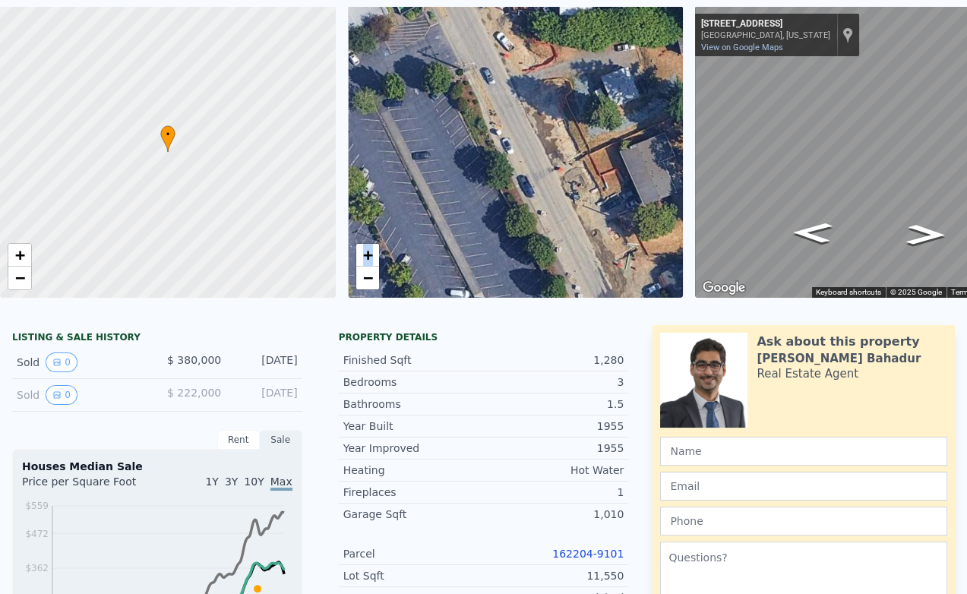
scroll to position [5, 0]
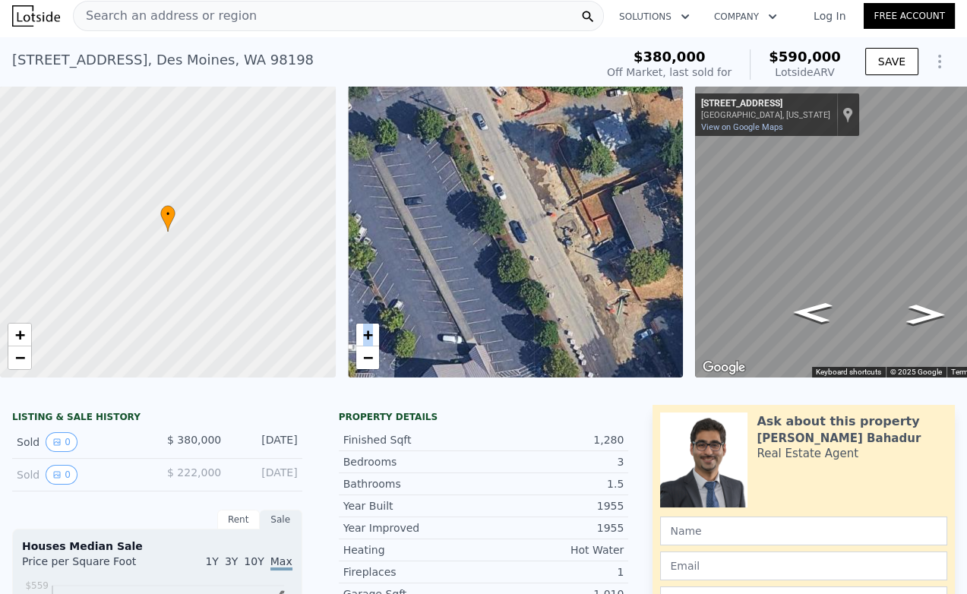
drag, startPoint x: 586, startPoint y: 190, endPoint x: 488, endPoint y: 49, distance: 171.9
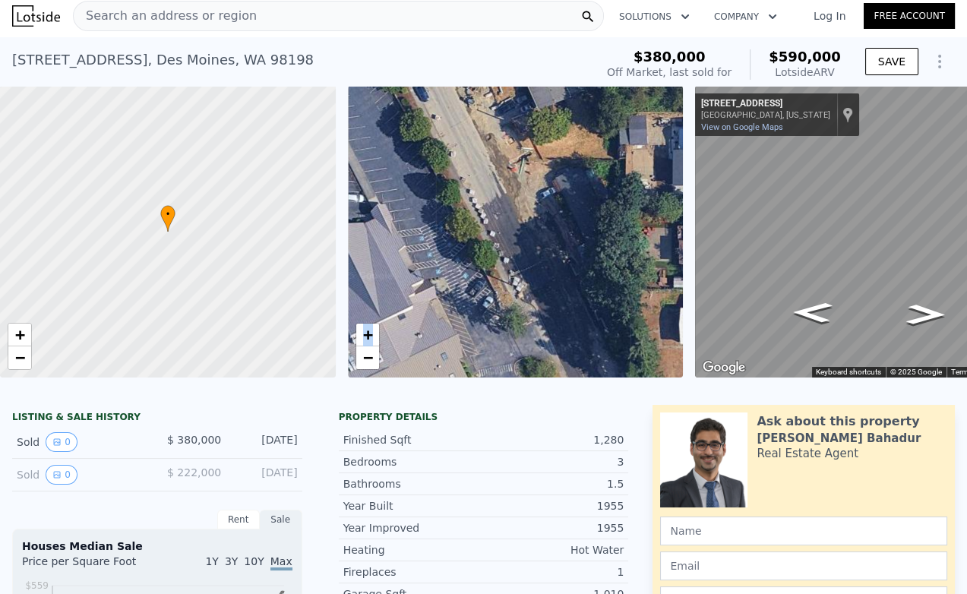
drag, startPoint x: 527, startPoint y: 128, endPoint x: 632, endPoint y: 460, distance: 348.8
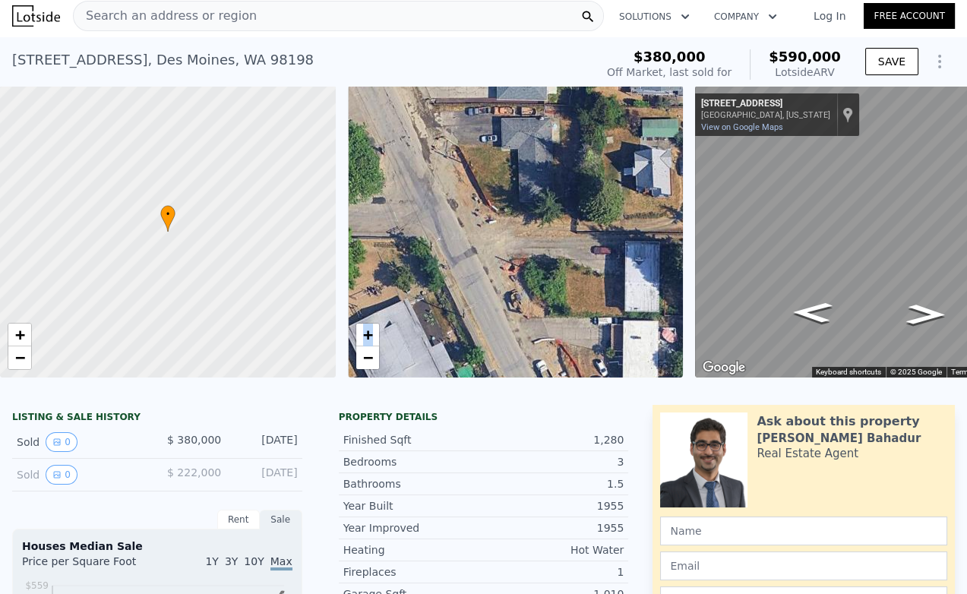
drag, startPoint x: 517, startPoint y: 325, endPoint x: 578, endPoint y: 456, distance: 144.8
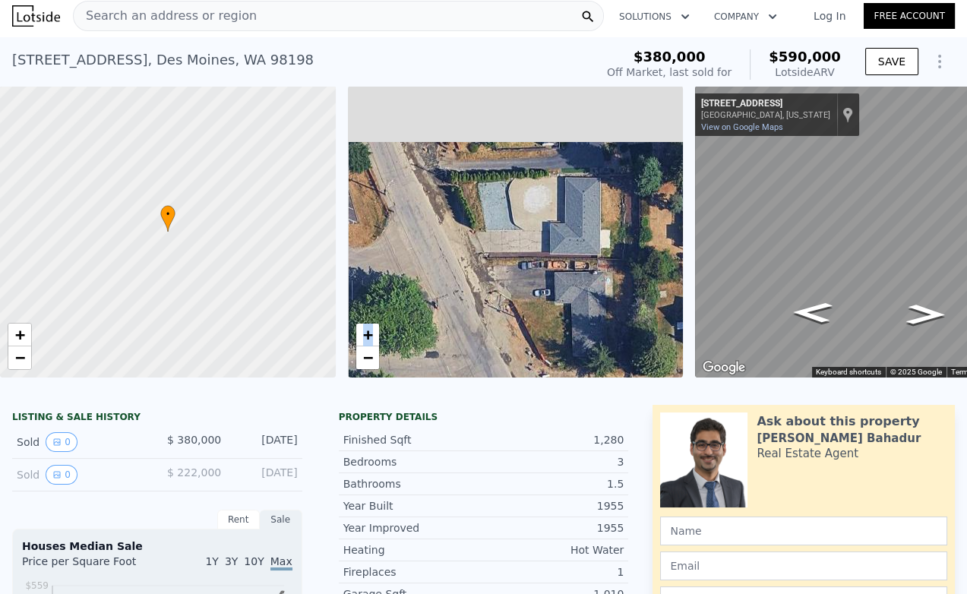
drag, startPoint x: 488, startPoint y: 254, endPoint x: 545, endPoint y: 422, distance: 177.3
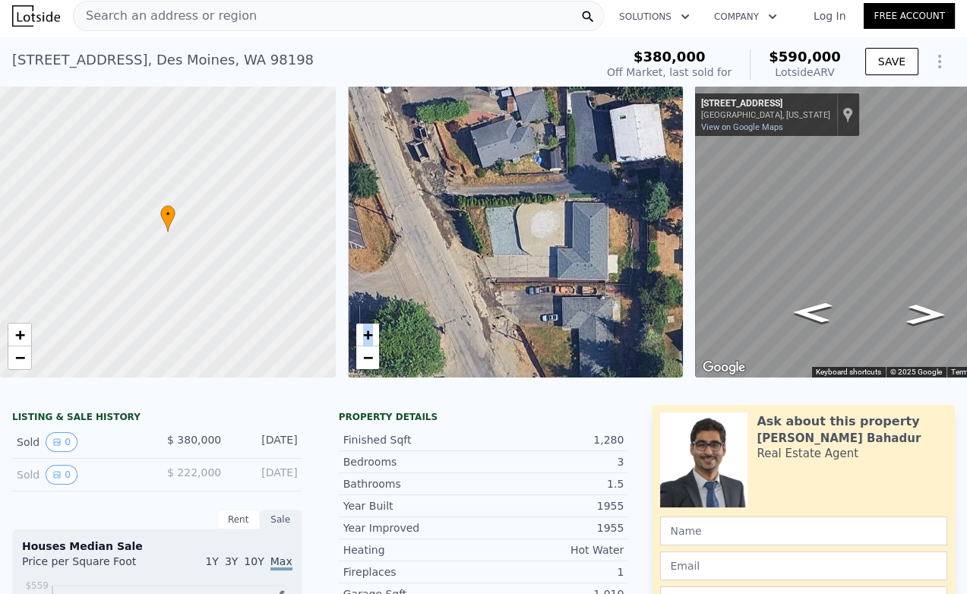
click at [576, 373] on div "• + −" at bounding box center [516, 232] width 336 height 292
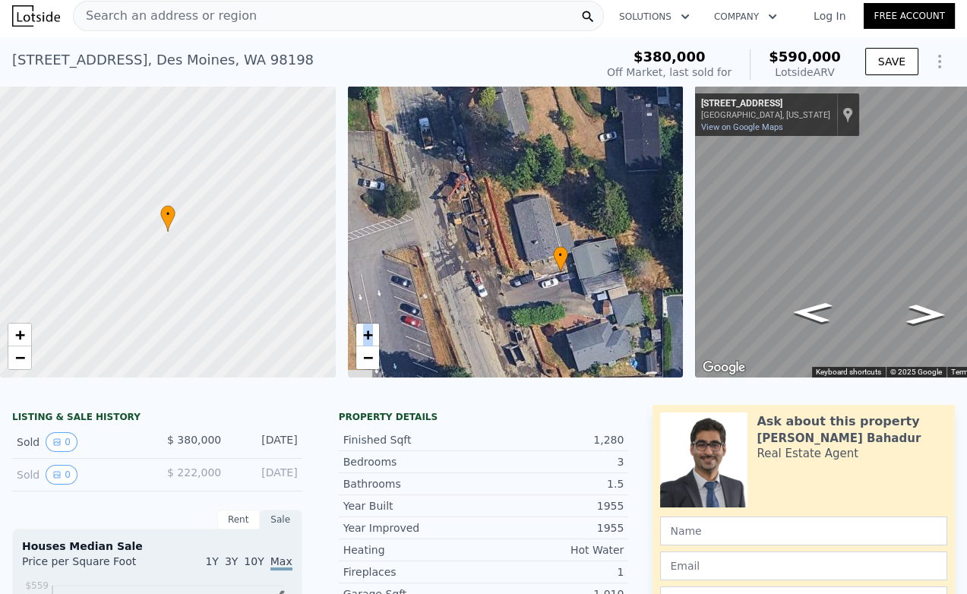
drag, startPoint x: 559, startPoint y: 343, endPoint x: 552, endPoint y: 274, distance: 69.5
click at [552, 274] on div "• + −" at bounding box center [516, 232] width 336 height 292
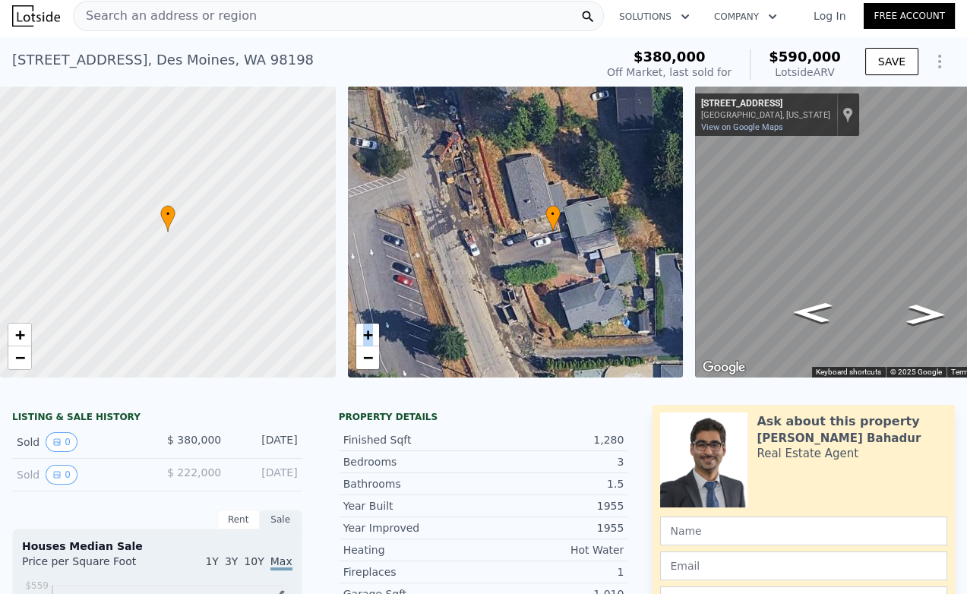
drag, startPoint x: 567, startPoint y: 327, endPoint x: 559, endPoint y: 285, distance: 42.5
click at [559, 285] on div "• + −" at bounding box center [516, 232] width 336 height 292
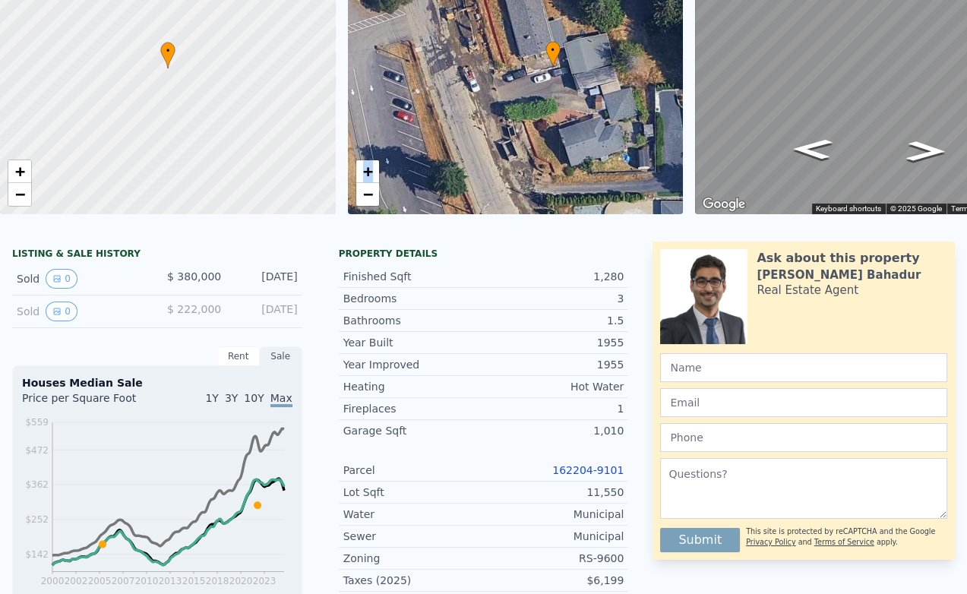
scroll to position [0, 0]
